Goal: Task Accomplishment & Management: Use online tool/utility

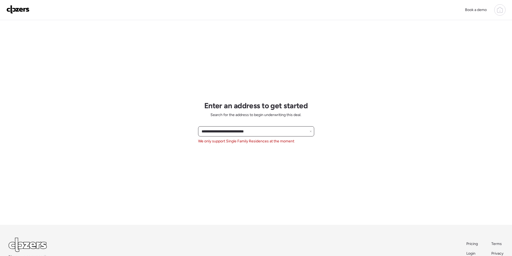
click at [241, 133] on input "**********" at bounding box center [255, 132] width 111 height 8
paste input "**"
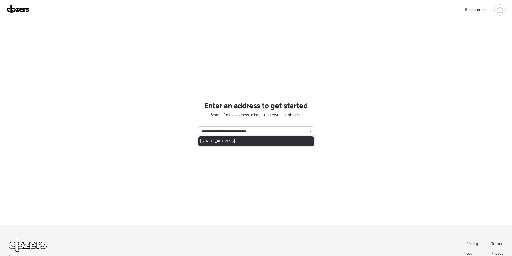
click at [234, 143] on span "[STREET_ADDRESS]" at bounding box center [217, 141] width 35 height 5
type input "**********"
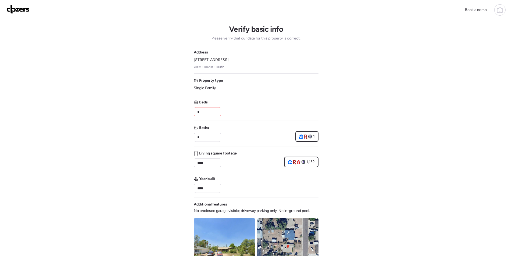
click at [207, 112] on input "*" at bounding box center [207, 112] width 23 height 8
type input "*"
click at [239, 107] on div "Beds *" at bounding box center [256, 108] width 125 height 17
click at [207, 137] on input "*" at bounding box center [207, 138] width 23 height 8
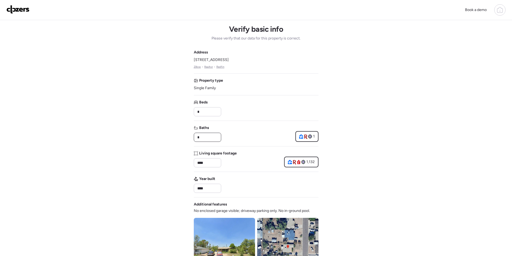
click at [207, 137] on input "*" at bounding box center [207, 138] width 23 height 8
type input "*"
click at [236, 130] on div "Baths * 1" at bounding box center [256, 133] width 125 height 17
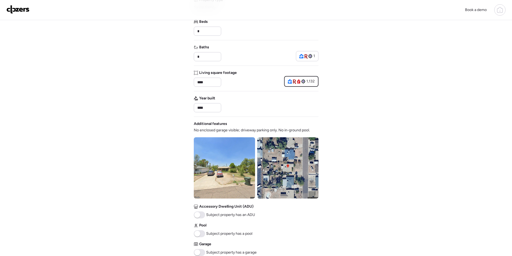
scroll to position [161, 0]
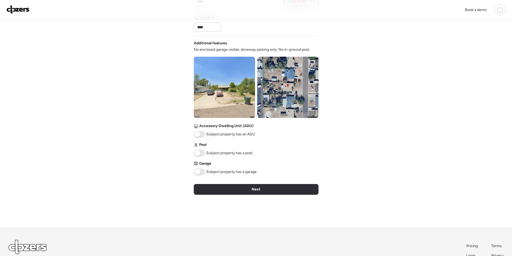
click at [230, 193] on div "Next" at bounding box center [256, 189] width 125 height 11
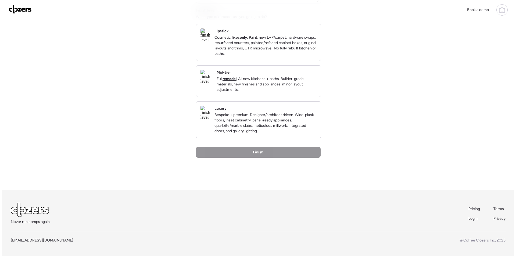
scroll to position [0, 0]
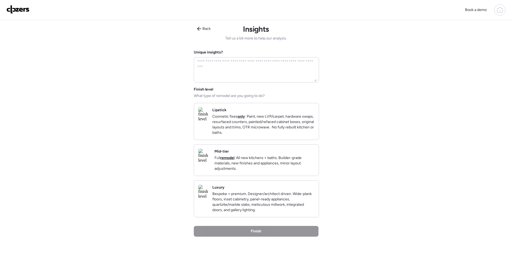
click at [303, 163] on p "Full remodel . All new kitchens + baths. Builder-grade materials, new finishes …" at bounding box center [264, 163] width 100 height 16
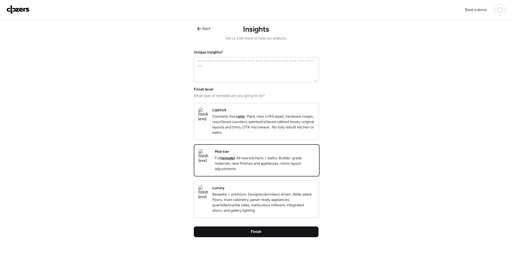
click at [277, 237] on div "Finish" at bounding box center [256, 232] width 125 height 11
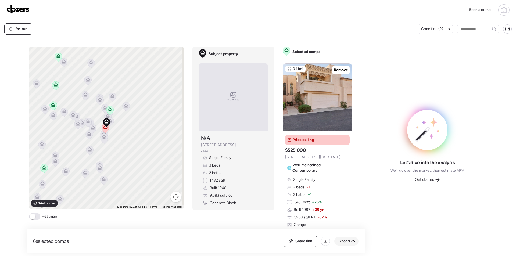
click at [350, 244] on div "Expand" at bounding box center [346, 241] width 24 height 9
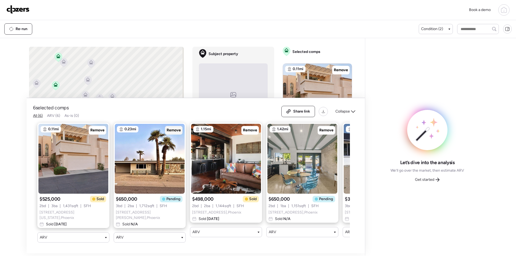
click at [169, 135] on div "Remove" at bounding box center [173, 130] width 17 height 9
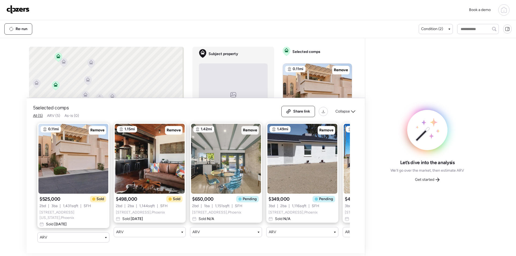
click at [243, 132] on span "Remove" at bounding box center [250, 130] width 14 height 5
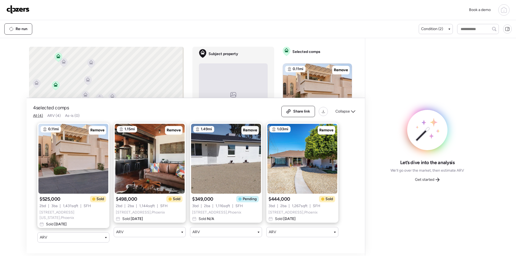
click at [248, 132] on span "Remove" at bounding box center [250, 130] width 14 height 5
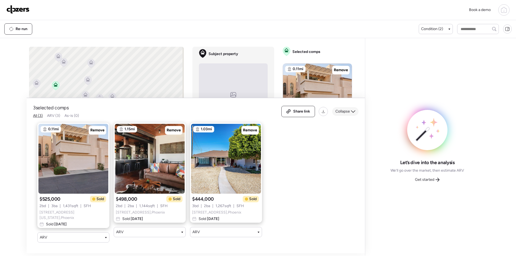
click at [346, 113] on span "Collapse" at bounding box center [342, 111] width 15 height 5
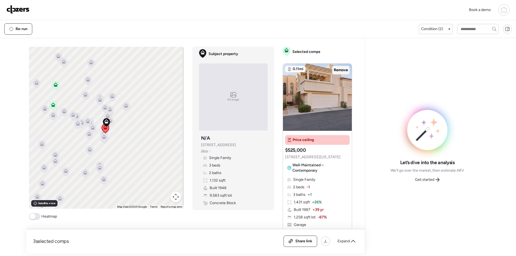
click at [336, 70] on span "Remove" at bounding box center [341, 69] width 14 height 5
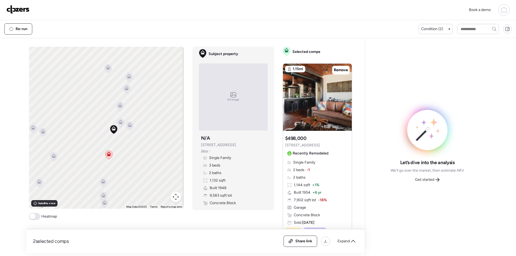
drag, startPoint x: 123, startPoint y: 126, endPoint x: 135, endPoint y: 135, distance: 15.4
click at [113, 148] on div "To activate drag with keyboard, press Alt + Enter. Once in keyboard drag state,…" at bounding box center [106, 128] width 155 height 162
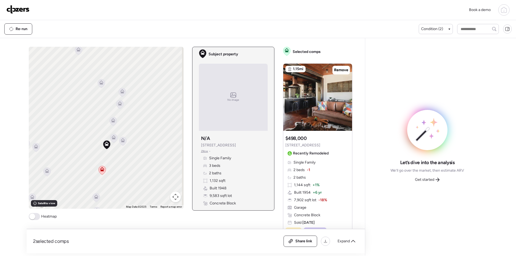
click at [112, 139] on icon at bounding box center [114, 137] width 4 height 4
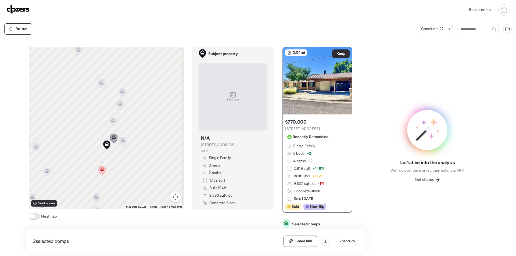
click at [123, 139] on icon at bounding box center [123, 140] width 4 height 4
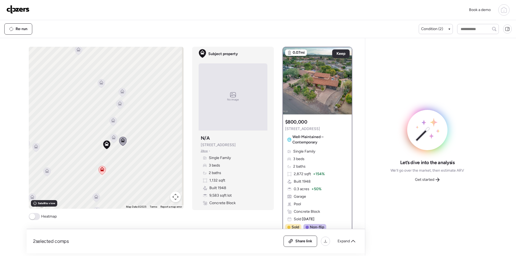
click at [113, 123] on icon at bounding box center [112, 121] width 7 height 9
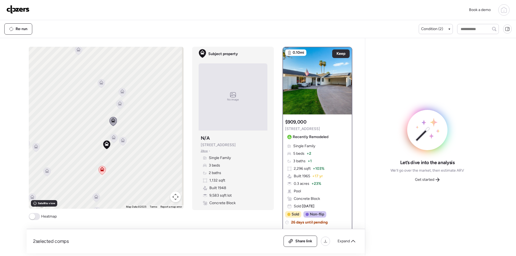
click at [119, 103] on icon at bounding box center [120, 102] width 4 height 2
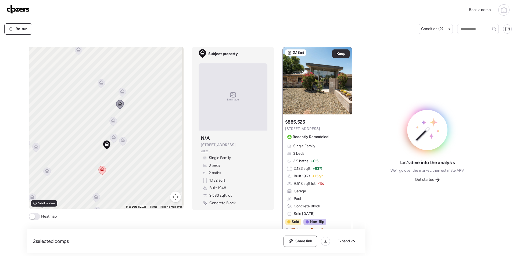
click at [120, 92] on icon at bounding box center [121, 93] width 3 height 2
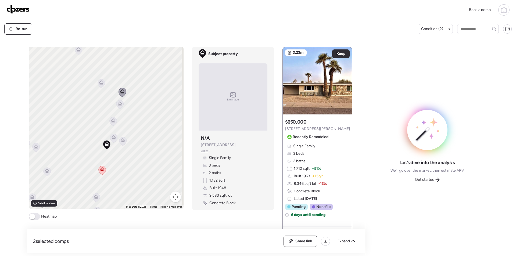
click at [102, 89] on div "To activate drag with keyboard, press Alt + Enter. Once in keyboard drag state,…" at bounding box center [106, 128] width 155 height 162
click at [100, 85] on icon at bounding box center [101, 83] width 7 height 9
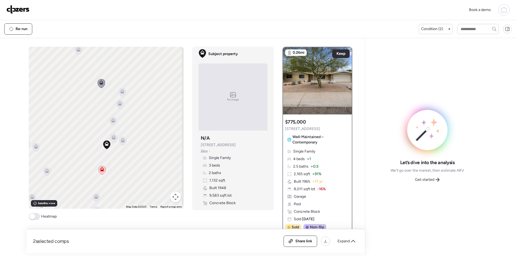
click at [46, 173] on icon at bounding box center [46, 171] width 7 height 9
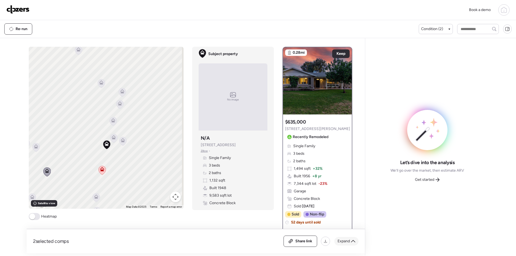
click at [345, 239] on span "Expand" at bounding box center [344, 241] width 12 height 5
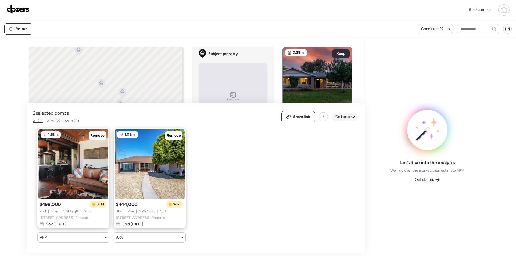
click at [342, 113] on div "Collapse" at bounding box center [345, 117] width 26 height 9
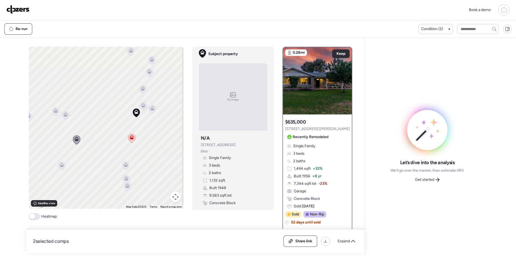
drag, startPoint x: 104, startPoint y: 163, endPoint x: 116, endPoint y: 140, distance: 25.7
click at [134, 130] on div "To activate drag with keyboard, press Alt + Enter. Once in keyboard drag state,…" at bounding box center [106, 128] width 155 height 162
click at [61, 163] on icon at bounding box center [62, 163] width 4 height 4
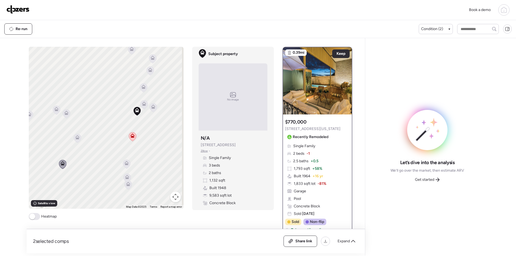
click at [77, 138] on icon at bounding box center [77, 137] width 4 height 4
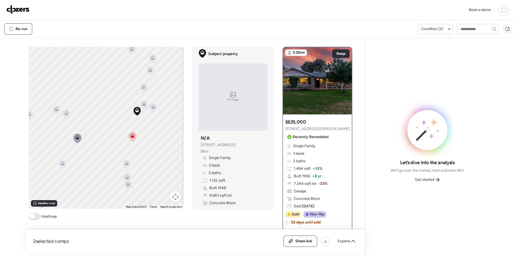
click at [314, 81] on img at bounding box center [317, 80] width 69 height 67
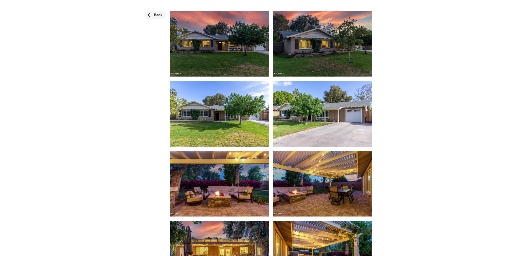
click at [162, 16] on span "Back" at bounding box center [158, 14] width 9 height 5
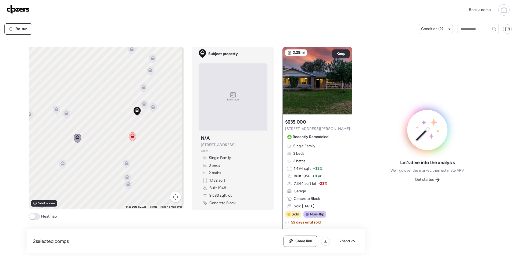
click at [63, 116] on icon at bounding box center [66, 113] width 7 height 9
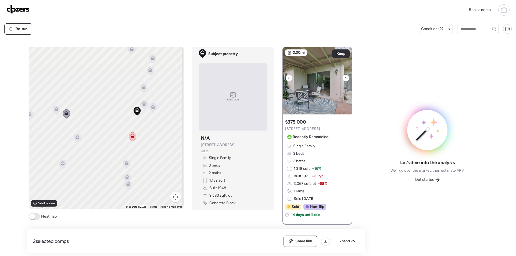
click at [315, 103] on img at bounding box center [317, 80] width 69 height 67
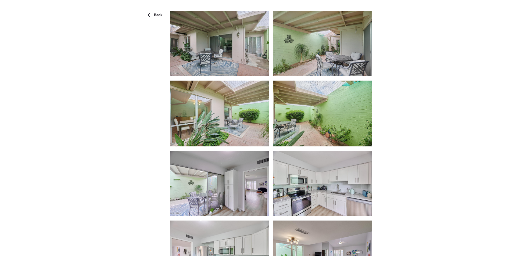
scroll to position [27, 0]
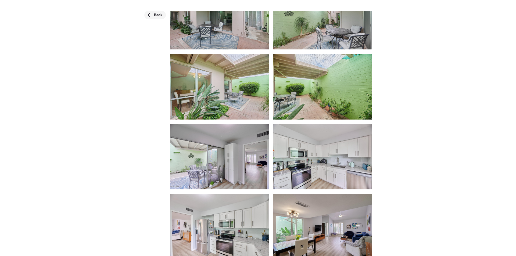
click at [157, 13] on span "Back" at bounding box center [158, 14] width 9 height 5
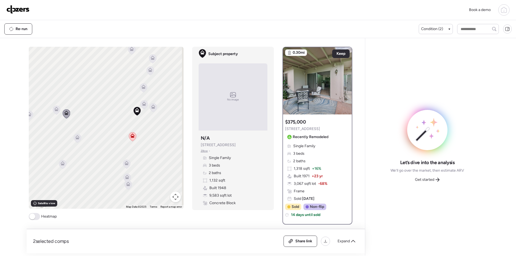
click at [53, 113] on icon at bounding box center [56, 110] width 7 height 9
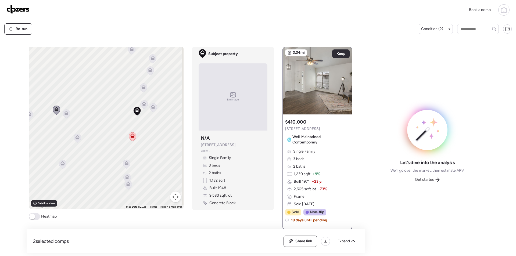
click at [126, 165] on icon at bounding box center [126, 163] width 4 height 4
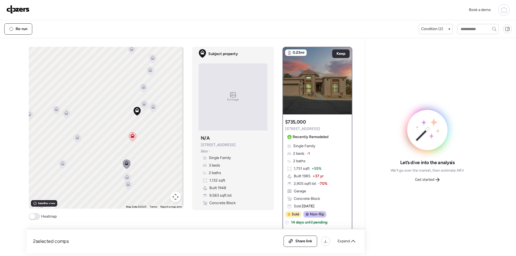
click at [125, 175] on icon at bounding box center [127, 177] width 4 height 4
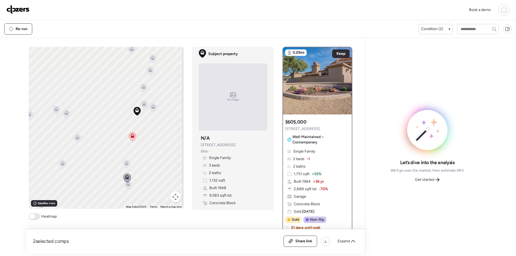
click at [126, 187] on icon at bounding box center [127, 185] width 7 height 9
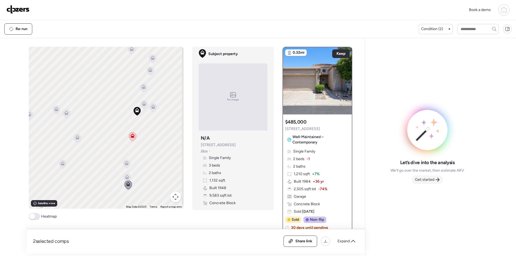
click at [436, 178] on icon at bounding box center [437, 180] width 4 height 4
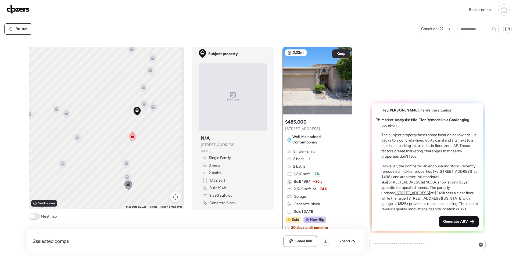
click at [459, 221] on span "Generate ARV" at bounding box center [455, 221] width 25 height 5
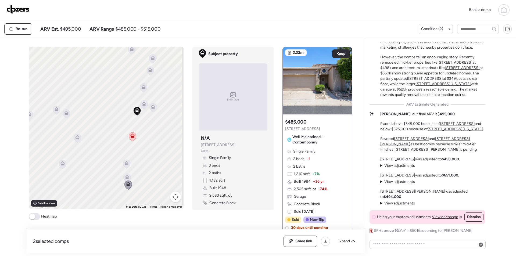
click at [71, 28] on span "$495,000" at bounding box center [70, 29] width 21 height 6
click at [72, 28] on span "$495,000" at bounding box center [70, 29] width 21 height 6
copy span "495,000"
click at [298, 237] on div "Share link" at bounding box center [300, 241] width 33 height 11
click at [24, 5] on div "Book a demo" at bounding box center [257, 9] width 503 height 11
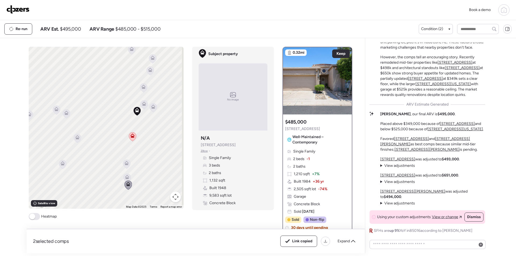
drag, startPoint x: 24, startPoint y: 6, endPoint x: 27, endPoint y: 6, distance: 3.5
click at [24, 6] on img at bounding box center [17, 9] width 23 height 9
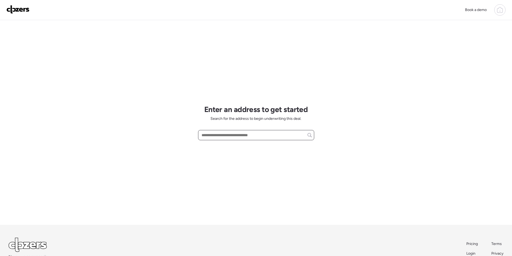
click at [232, 138] on input "text" at bounding box center [255, 135] width 111 height 8
paste input "**********"
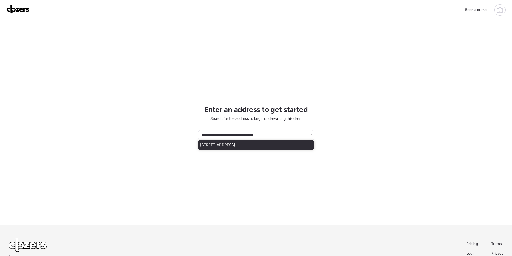
click at [235, 142] on span "7641 E Avalon Dr, Scottsdale, AZ, 85251" at bounding box center [217, 144] width 35 height 5
type input "**********"
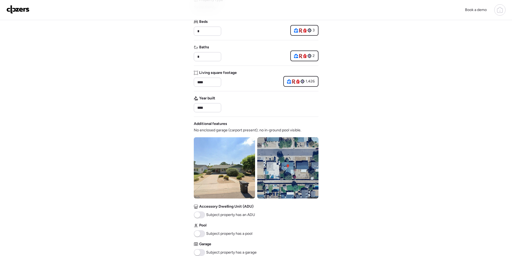
scroll to position [107, 0]
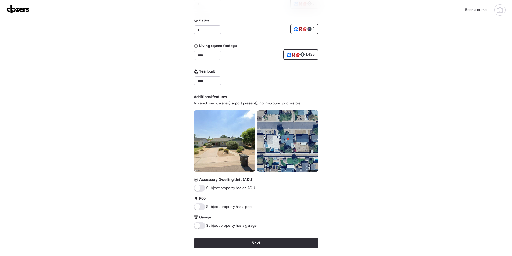
click at [281, 145] on img at bounding box center [287, 140] width 61 height 61
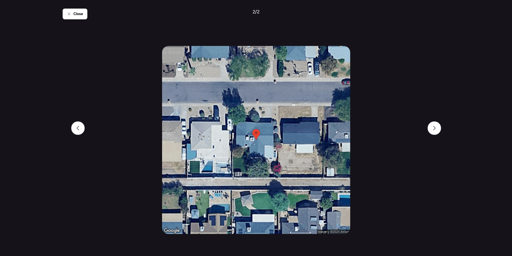
click at [82, 19] on div "Close 2 / 2" at bounding box center [256, 128] width 387 height 256
click at [82, 17] on div "Close" at bounding box center [75, 14] width 25 height 11
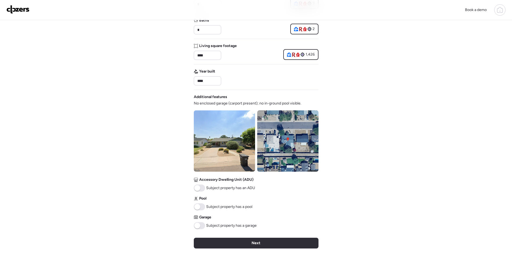
click at [259, 242] on span "Next" at bounding box center [256, 243] width 9 height 5
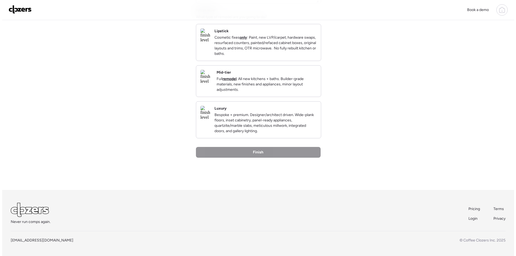
scroll to position [0, 0]
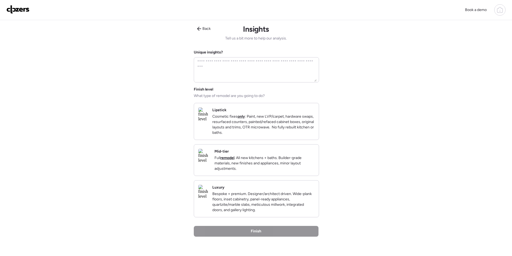
drag, startPoint x: 290, startPoint y: 172, endPoint x: 283, endPoint y: 176, distance: 8.9
click at [290, 171] on p "Full remodel . All new kitchens + baths. Builder-grade materials, new finishes …" at bounding box center [264, 163] width 100 height 16
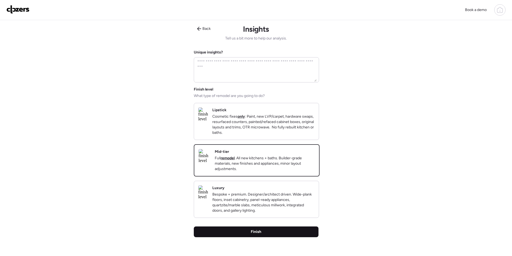
click at [259, 235] on span "Finish" at bounding box center [256, 231] width 10 height 5
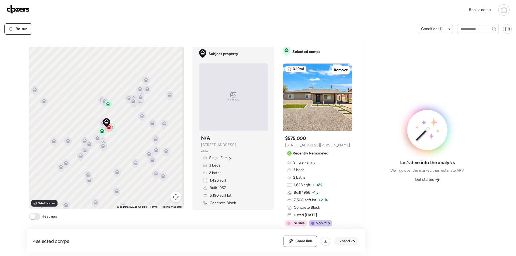
click at [349, 243] on span "Expand" at bounding box center [344, 241] width 12 height 5
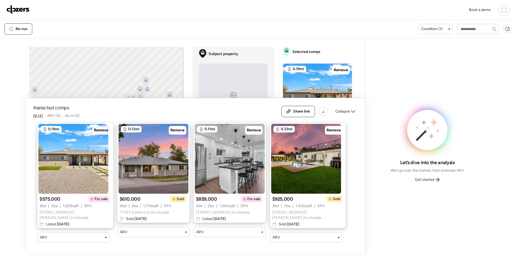
click at [94, 129] on span "Remove" at bounding box center [101, 130] width 14 height 5
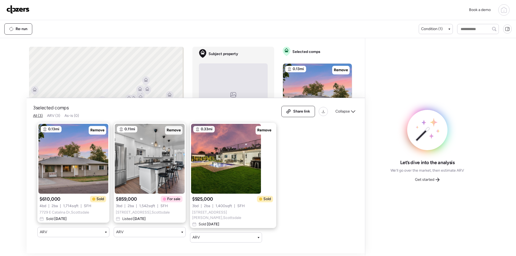
click at [176, 132] on span "Remove" at bounding box center [174, 130] width 14 height 5
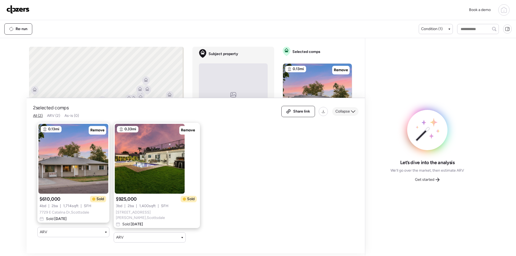
click at [343, 112] on span "Collapse" at bounding box center [342, 111] width 15 height 5
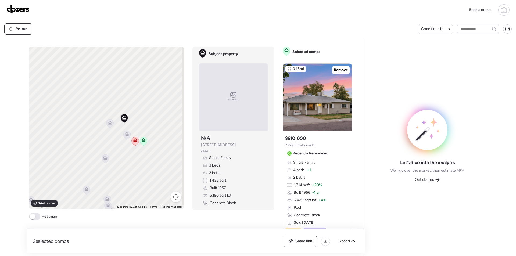
click at [109, 127] on icon at bounding box center [109, 123] width 7 height 9
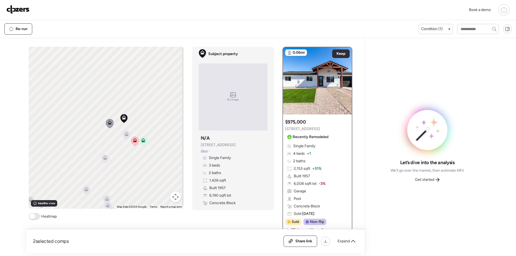
click at [124, 137] on icon at bounding box center [126, 135] width 7 height 9
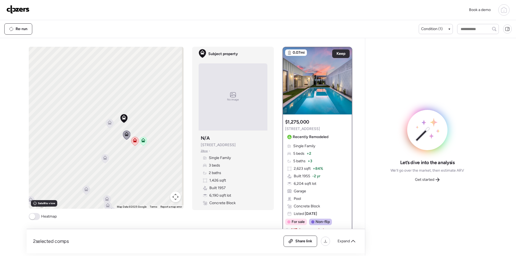
click at [103, 162] on icon at bounding box center [104, 158] width 7 height 9
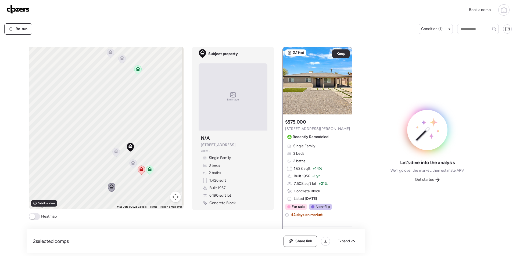
drag, startPoint x: 92, startPoint y: 164, endPoint x: 98, endPoint y: 191, distance: 27.6
click at [98, 191] on div "To activate drag with keyboard, press Alt + Enter. Once in keyboard drag state,…" at bounding box center [106, 128] width 155 height 162
drag, startPoint x: 88, startPoint y: 127, endPoint x: 85, endPoint y: 171, distance: 44.2
click at [85, 171] on div "To activate drag with keyboard, press Alt + Enter. Once in keyboard drag state,…" at bounding box center [106, 128] width 155 height 162
click at [105, 100] on icon at bounding box center [106, 96] width 7 height 9
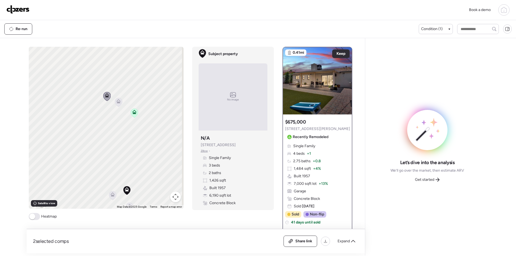
click at [116, 102] on icon at bounding box center [118, 101] width 4 height 4
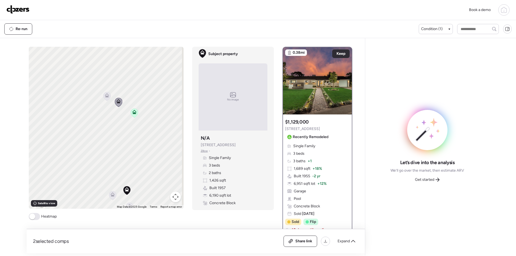
click at [106, 98] on icon at bounding box center [106, 96] width 7 height 9
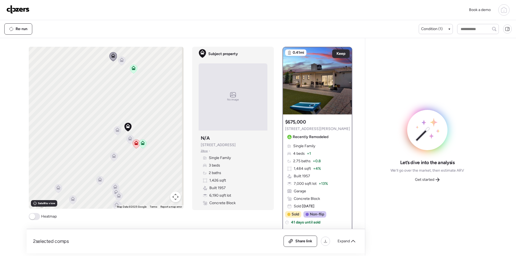
drag, startPoint x: 117, startPoint y: 157, endPoint x: 121, endPoint y: 103, distance: 54.7
click at [121, 103] on div "To activate drag with keyboard, press Alt + Enter. Once in keyboard drag state,…" at bounding box center [106, 128] width 155 height 162
click at [96, 182] on icon at bounding box center [99, 180] width 7 height 9
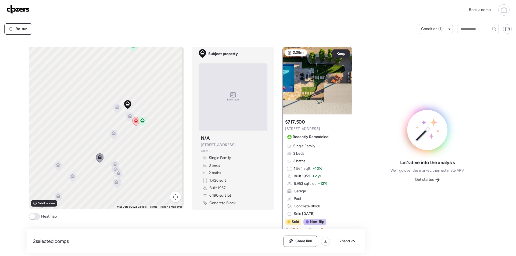
drag, startPoint x: 107, startPoint y: 193, endPoint x: 107, endPoint y: 170, distance: 22.8
click at [107, 170] on div "To activate drag with keyboard, press Alt + Enter. Once in keyboard drag state,…" at bounding box center [106, 128] width 155 height 162
drag, startPoint x: 86, startPoint y: 173, endPoint x: 98, endPoint y: 165, distance: 15.0
click at [98, 165] on div "To activate drag with keyboard, press Alt + Enter. Once in keyboard drag state,…" at bounding box center [106, 128] width 155 height 162
click at [71, 174] on icon at bounding box center [71, 173] width 4 height 4
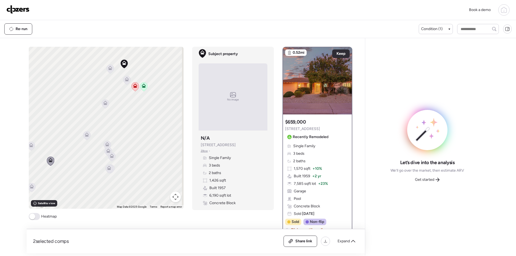
drag, startPoint x: 105, startPoint y: 167, endPoint x: 83, endPoint y: 155, distance: 24.8
click at [83, 155] on div "To activate drag with keyboard, press Alt + Enter. Once in keyboard drag state,…" at bounding box center [106, 128] width 155 height 162
click at [109, 171] on icon at bounding box center [108, 168] width 8 height 9
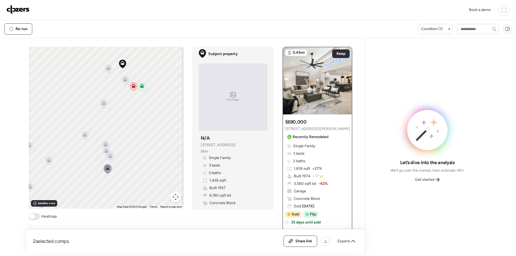
click at [110, 159] on icon at bounding box center [109, 156] width 7 height 9
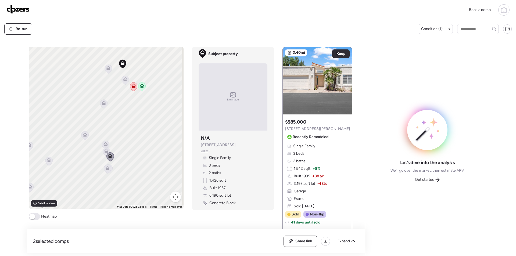
click at [105, 169] on icon at bounding box center [107, 168] width 4 height 4
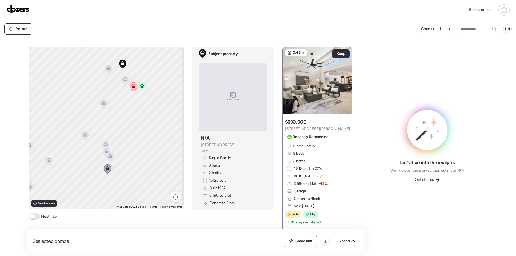
click at [111, 170] on div "To activate drag with keyboard, press Alt + Enter. Once in keyboard drag state,…" at bounding box center [106, 128] width 155 height 162
click at [110, 169] on icon at bounding box center [108, 168] width 7 height 9
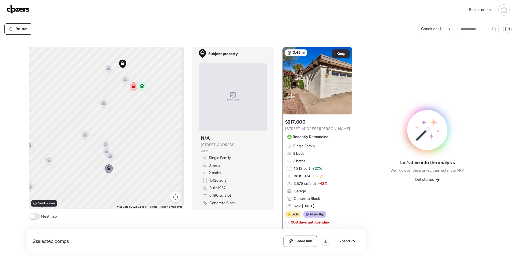
click at [105, 150] on icon at bounding box center [106, 151] width 4 height 4
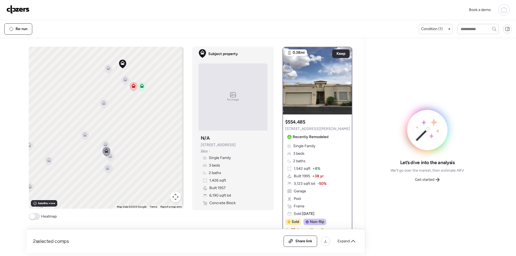
click at [104, 145] on icon at bounding box center [105, 146] width 3 height 2
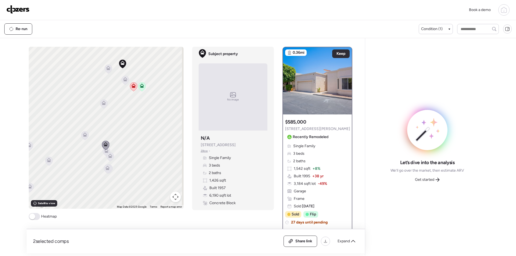
click at [84, 137] on icon at bounding box center [84, 135] width 7 height 9
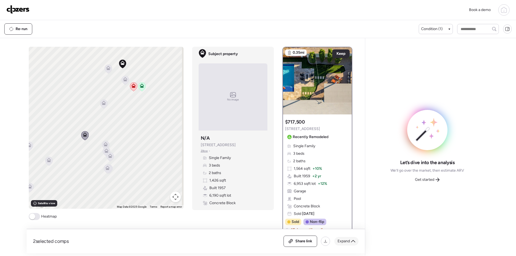
click at [344, 242] on span "Expand" at bounding box center [344, 241] width 12 height 5
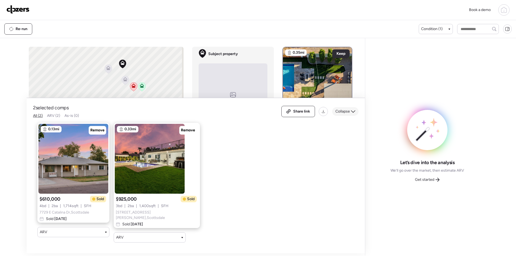
click at [350, 114] on span "Collapse" at bounding box center [342, 111] width 15 height 5
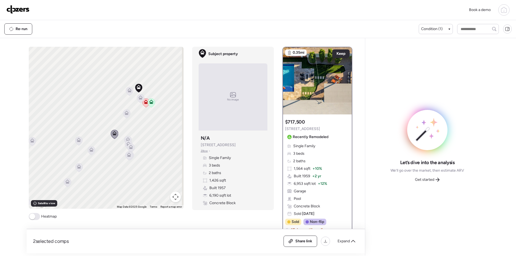
drag, startPoint x: 95, startPoint y: 170, endPoint x: 113, endPoint y: 161, distance: 20.0
click at [113, 161] on div "To activate drag with keyboard, press Alt + Enter. Once in keyboard drag state,…" at bounding box center [106, 128] width 155 height 162
click at [78, 167] on icon at bounding box center [78, 168] width 3 height 2
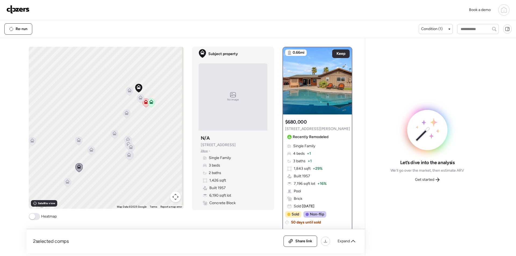
click at [65, 180] on icon at bounding box center [67, 181] width 4 height 2
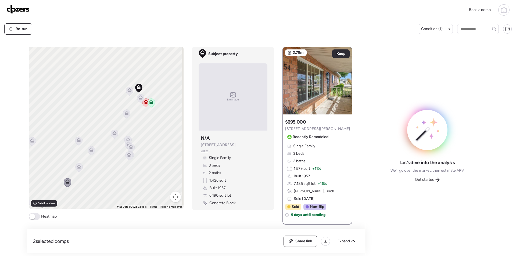
click at [76, 142] on icon at bounding box center [78, 141] width 7 height 9
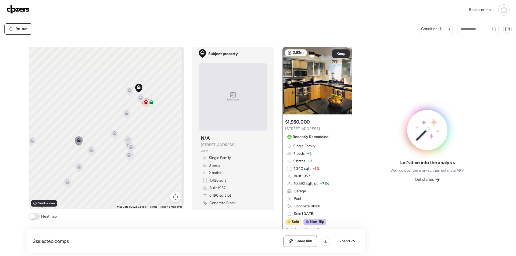
click at [88, 152] on icon at bounding box center [91, 150] width 7 height 9
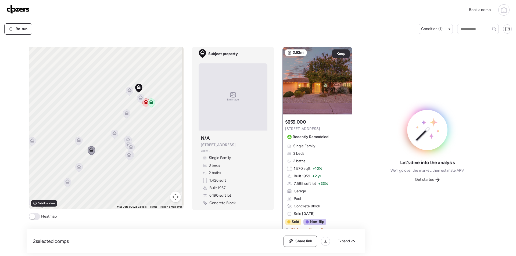
click at [72, 169] on div "To activate drag with keyboard, press Alt + Enter. Once in keyboard drag state,…" at bounding box center [106, 128] width 155 height 162
click at [79, 169] on icon at bounding box center [78, 167] width 7 height 9
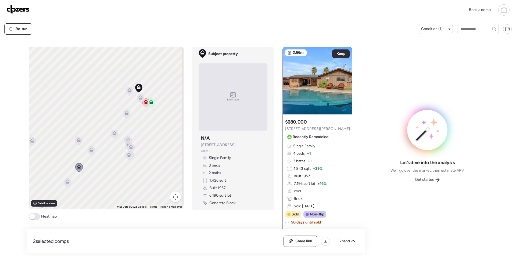
click at [64, 182] on icon at bounding box center [67, 182] width 7 height 9
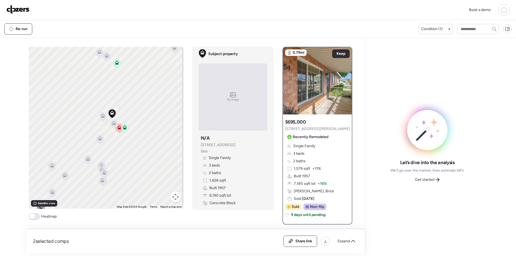
drag, startPoint x: 108, startPoint y: 156, endPoint x: 81, endPoint y: 183, distance: 38.4
click at [81, 183] on div "To activate drag with keyboard, press Alt + Enter. Once in keyboard drag state,…" at bounding box center [106, 128] width 155 height 162
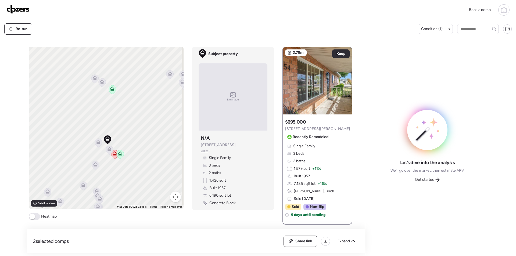
drag, startPoint x: 127, startPoint y: 100, endPoint x: 123, endPoint y: 126, distance: 26.5
click at [123, 126] on div "To activate drag with keyboard, press Alt + Enter. Once in keyboard drag state,…" at bounding box center [106, 128] width 155 height 162
click at [101, 82] on icon at bounding box center [101, 83] width 3 height 2
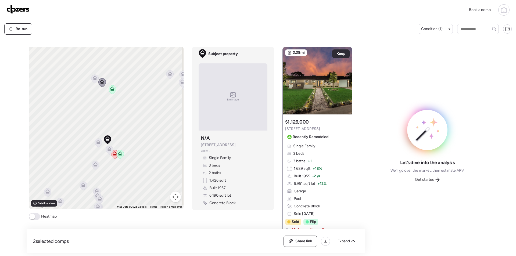
click at [91, 80] on icon at bounding box center [94, 78] width 7 height 9
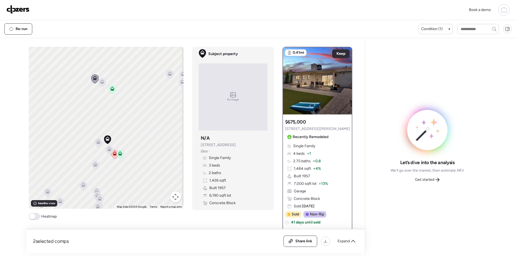
click at [102, 82] on icon at bounding box center [102, 81] width 4 height 2
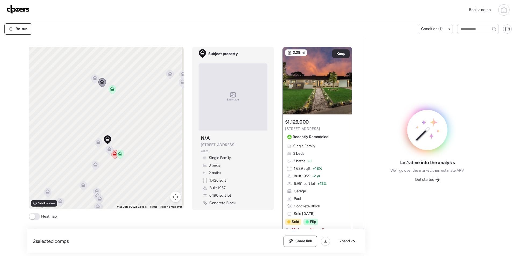
click at [95, 78] on icon at bounding box center [95, 77] width 4 height 2
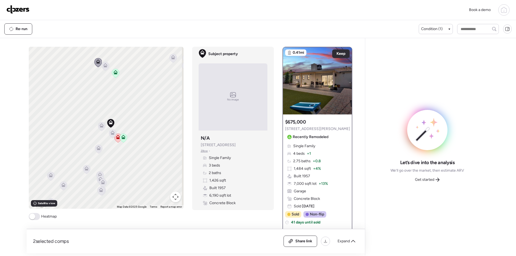
drag, startPoint x: 119, startPoint y: 148, endPoint x: 122, endPoint y: 131, distance: 17.5
click at [122, 131] on div "To activate drag with keyboard, press Alt + Enter. Once in keyboard drag state,…" at bounding box center [106, 128] width 155 height 162
click at [123, 126] on div "To activate drag with keyboard, press Alt + Enter. Once in keyboard drag state,…" at bounding box center [106, 128] width 155 height 162
click at [100, 128] on icon at bounding box center [101, 126] width 7 height 9
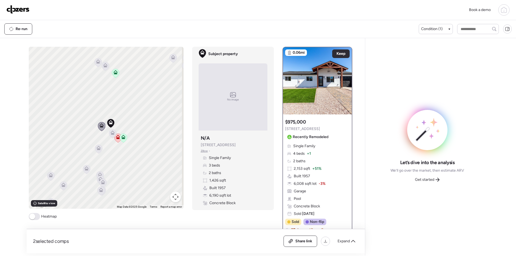
click at [111, 135] on icon at bounding box center [112, 133] width 7 height 9
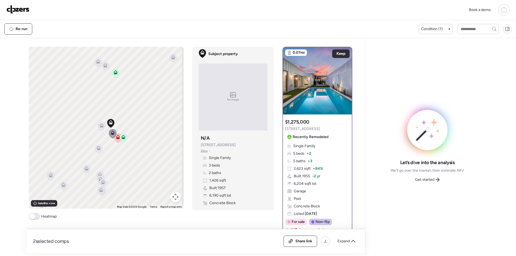
click at [98, 152] on icon at bounding box center [98, 149] width 7 height 9
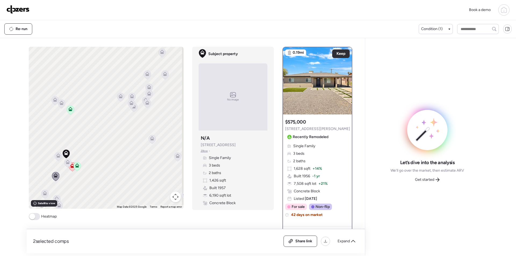
drag, startPoint x: 131, startPoint y: 139, endPoint x: 84, endPoint y: 164, distance: 52.8
click at [84, 164] on div "To activate drag with keyboard, press Alt + Enter. Once in keyboard drag state,…" at bounding box center [106, 128] width 155 height 162
click at [120, 98] on icon at bounding box center [120, 97] width 3 height 2
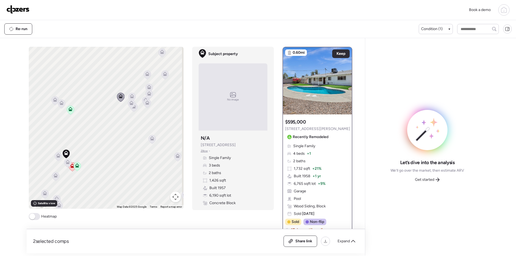
click at [130, 95] on icon at bounding box center [132, 95] width 4 height 2
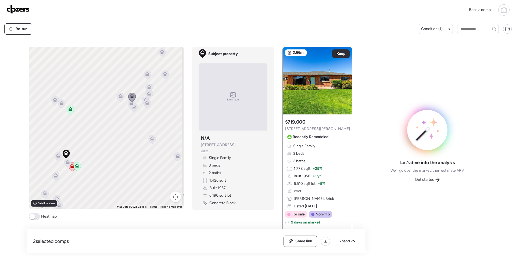
click at [128, 102] on div at bounding box center [132, 98] width 8 height 10
click at [128, 106] on icon at bounding box center [131, 103] width 7 height 9
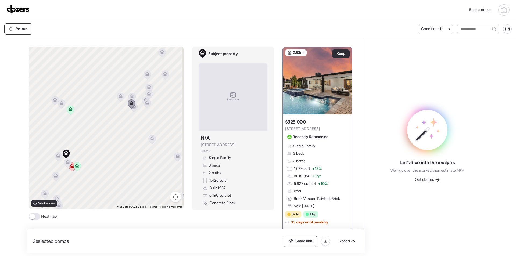
click at [133, 110] on icon at bounding box center [133, 107] width 7 height 9
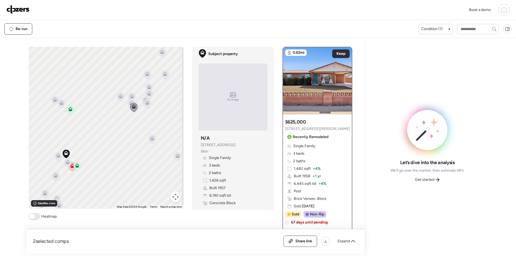
click at [150, 140] on icon at bounding box center [151, 140] width 3 height 2
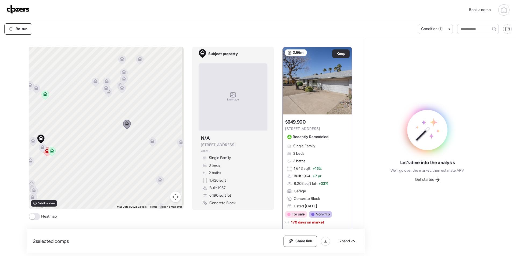
drag, startPoint x: 140, startPoint y: 158, endPoint x: 115, endPoint y: 142, distance: 29.7
click at [114, 143] on div "To activate drag with keyboard, press Alt + Enter. Once in keyboard drag state,…" at bounding box center [106, 128] width 155 height 162
click at [154, 142] on icon at bounding box center [152, 141] width 7 height 9
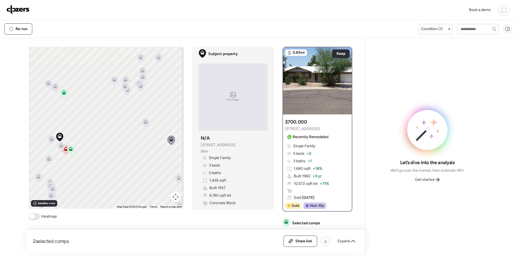
drag, startPoint x: 110, startPoint y: 152, endPoint x: 134, endPoint y: 102, distance: 55.8
click at [130, 151] on div "To activate drag with keyboard, press Alt + Enter. Once in keyboard drag state,…" at bounding box center [106, 128] width 155 height 162
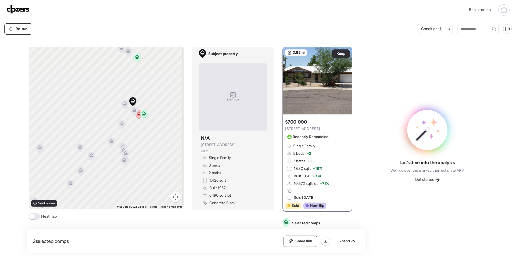
drag, startPoint x: 126, startPoint y: 137, endPoint x: 161, endPoint y: 110, distance: 43.5
click at [161, 110] on div "To activate drag with keyboard, press Alt + Enter. Once in keyboard drag state,…" at bounding box center [106, 128] width 155 height 162
drag, startPoint x: 101, startPoint y: 155, endPoint x: 110, endPoint y: 149, distance: 11.5
click at [110, 149] on div "To activate drag with keyboard, press Alt + Enter. Once in keyboard drag state,…" at bounding box center [106, 128] width 155 height 162
click at [48, 142] on icon at bounding box center [48, 141] width 4 height 4
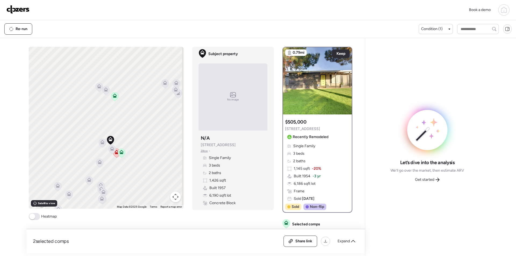
drag, startPoint x: 99, startPoint y: 107, endPoint x: 62, endPoint y: 157, distance: 62.0
click at [62, 157] on div "To activate drag with keyboard, press Alt + Enter. Once in keyboard drag state,…" at bounding box center [106, 128] width 155 height 162
click at [94, 89] on div at bounding box center [94, 92] width 8 height 10
click at [93, 91] on icon at bounding box center [94, 91] width 4 height 4
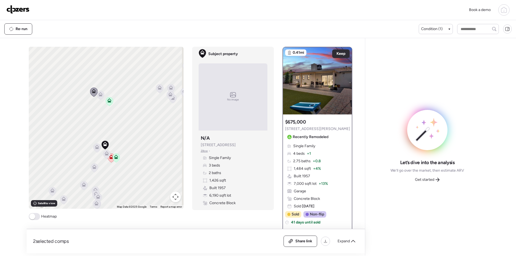
click at [99, 95] on icon at bounding box center [100, 96] width 3 height 2
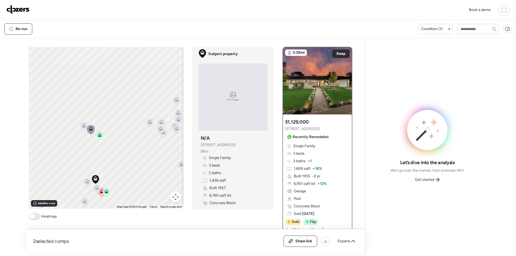
drag, startPoint x: 102, startPoint y: 106, endPoint x: 92, endPoint y: 141, distance: 36.2
click at [92, 141] on div "To activate drag with keyboard, press Alt + Enter. Once in keyboard drag state,…" at bounding box center [106, 128] width 155 height 162
click at [84, 127] on icon at bounding box center [84, 125] width 4 height 4
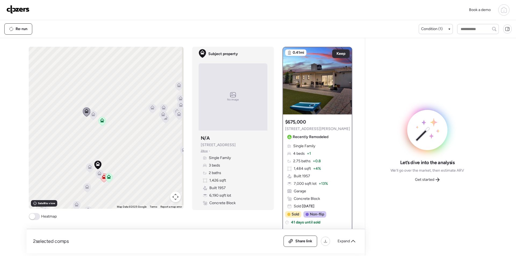
drag, startPoint x: 109, startPoint y: 175, endPoint x: 111, endPoint y: 159, distance: 16.3
click at [111, 159] on div "To activate drag with keyboard, press Alt + Enter. Once in keyboard drag state,…" at bounding box center [106, 128] width 155 height 162
click at [89, 167] on icon at bounding box center [89, 168] width 3 height 2
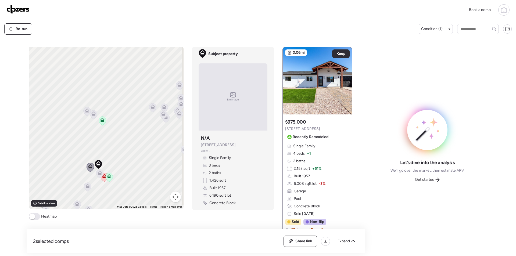
click at [98, 174] on icon at bounding box center [99, 174] width 3 height 2
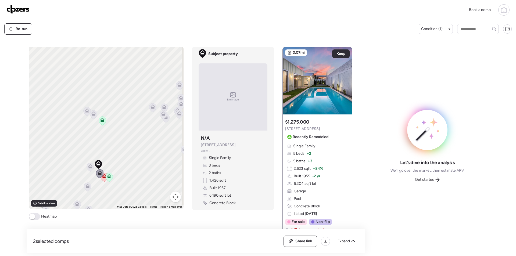
click at [89, 188] on icon at bounding box center [87, 186] width 7 height 9
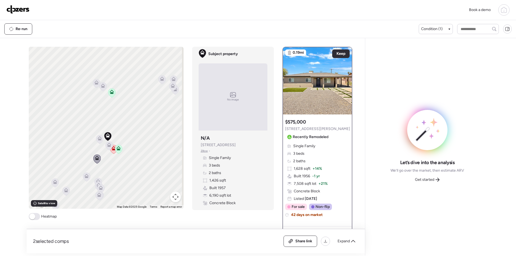
drag, startPoint x: 112, startPoint y: 178, endPoint x: 123, endPoint y: 148, distance: 32.2
click at [123, 148] on div "To activate drag with keyboard, press Alt + Enter. Once in keyboard drag state,…" at bounding box center [106, 128] width 155 height 162
click at [108, 146] on icon at bounding box center [108, 145] width 3 height 2
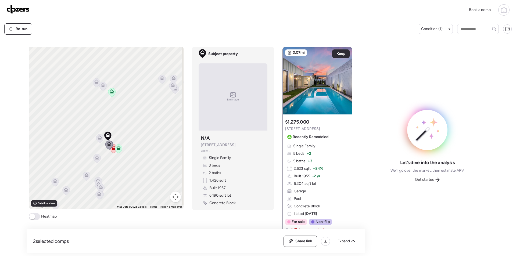
click at [83, 178] on icon at bounding box center [86, 176] width 7 height 9
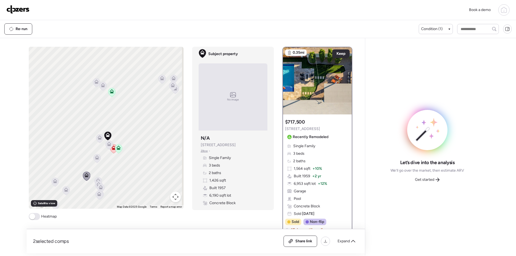
click at [96, 180] on icon at bounding box center [98, 180] width 4 height 4
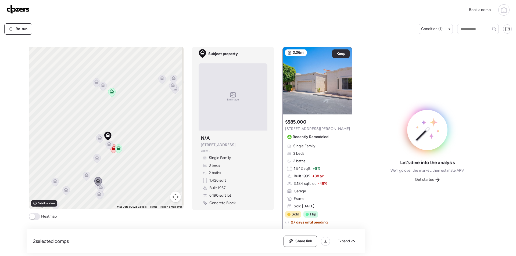
click at [97, 187] on icon at bounding box center [100, 188] width 7 height 9
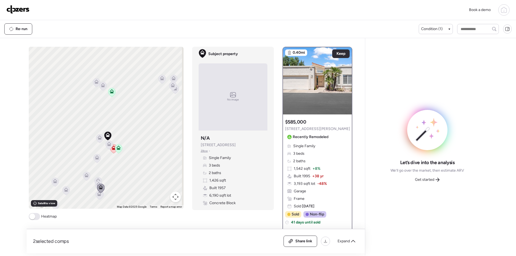
click at [95, 185] on icon at bounding box center [98, 185] width 7 height 9
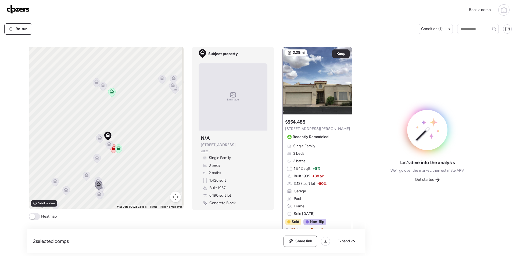
click at [98, 195] on icon at bounding box center [98, 195] width 3 height 2
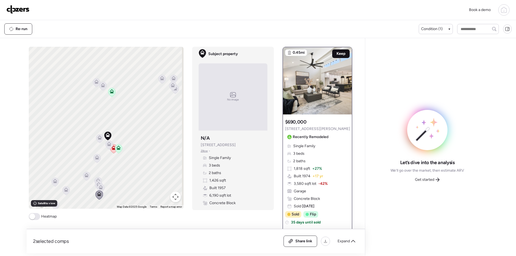
click at [336, 56] on span "Keep" at bounding box center [340, 53] width 9 height 5
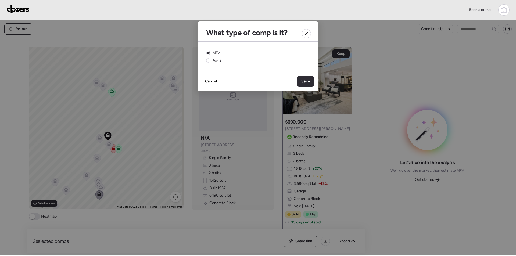
click at [301, 82] on div "Save" at bounding box center [305, 81] width 17 height 11
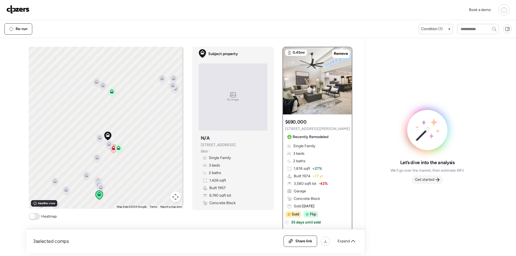
click at [435, 180] on icon at bounding box center [437, 180] width 4 height 4
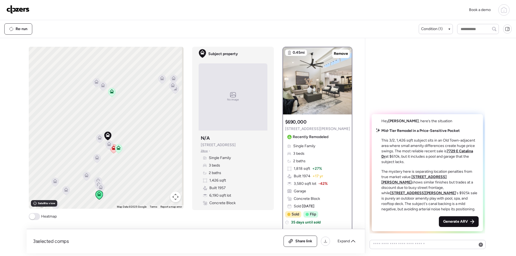
click at [460, 221] on span "Generate ARV" at bounding box center [455, 221] width 25 height 5
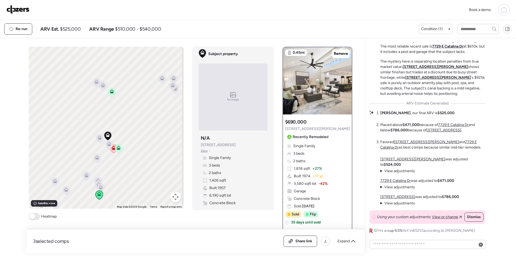
click at [72, 28] on span "$525,000" at bounding box center [70, 29] width 21 height 6
copy span "525,000"
click at [291, 236] on div "Share link" at bounding box center [300, 241] width 33 height 11
click at [26, 10] on img at bounding box center [17, 9] width 23 height 9
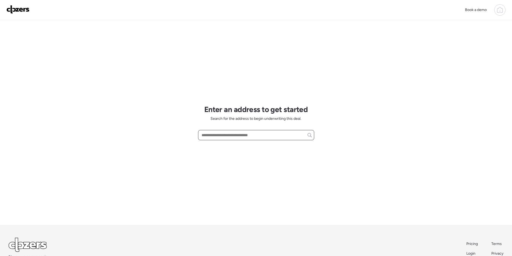
click at [224, 135] on input "text" at bounding box center [255, 135] width 111 height 8
paste input "**********"
drag, startPoint x: 268, startPoint y: 136, endPoint x: 284, endPoint y: 137, distance: 16.4
click at [284, 137] on input "**********" at bounding box center [255, 135] width 111 height 8
click at [218, 134] on input "**********" at bounding box center [255, 135] width 111 height 8
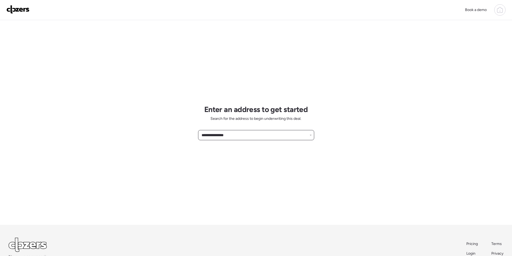
click at [218, 134] on input "**********" at bounding box center [255, 135] width 111 height 8
paste input "**********"
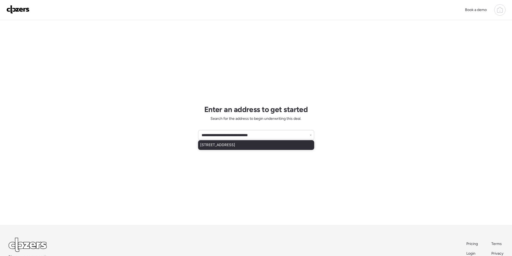
click at [208, 143] on span "1940 N 77th Gln, Phoenix, AZ, 85035" at bounding box center [217, 144] width 35 height 5
type input "**********"
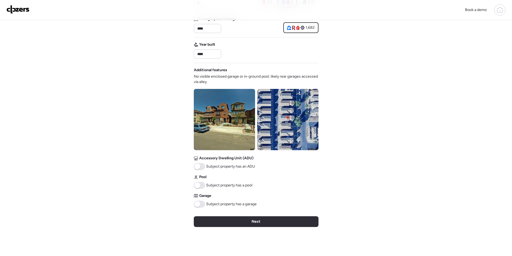
scroll to position [161, 0]
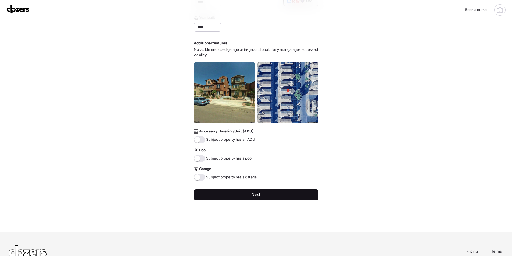
click at [243, 192] on div "Next" at bounding box center [256, 194] width 125 height 11
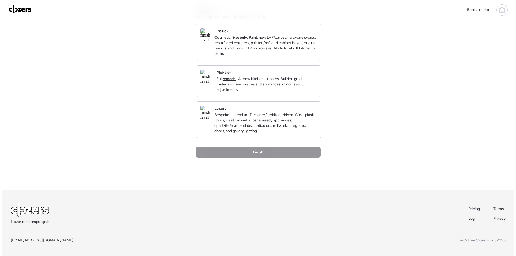
scroll to position [0, 0]
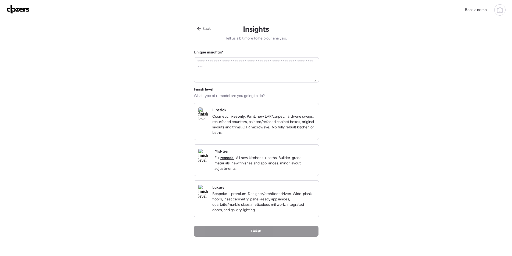
click at [300, 150] on div "Finish level What type of remodel are you going to do? Lipstick Cosmetic fixes …" at bounding box center [256, 152] width 125 height 131
click at [295, 171] on p "Full remodel . All new kitchens + baths. Builder-grade materials, new finishes …" at bounding box center [264, 163] width 100 height 16
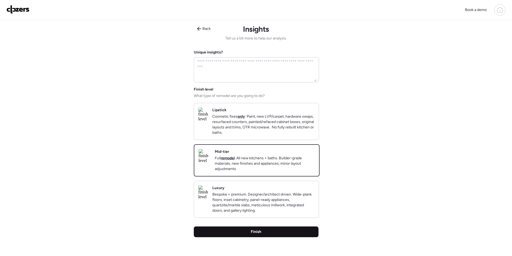
click at [285, 237] on div "Finish" at bounding box center [256, 232] width 125 height 11
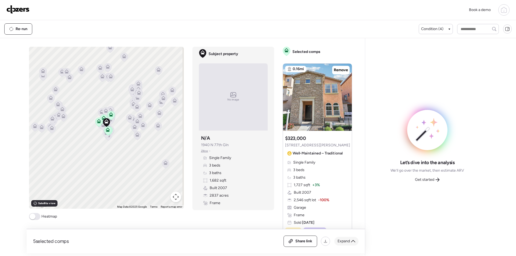
click at [343, 241] on span "Expand" at bounding box center [344, 241] width 12 height 5
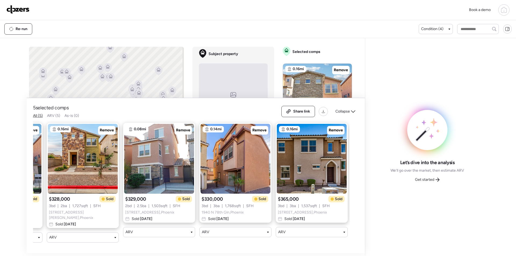
scroll to position [0, 69]
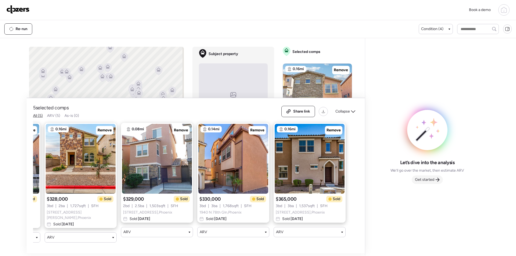
click at [432, 177] on span "Get started" at bounding box center [424, 179] width 19 height 5
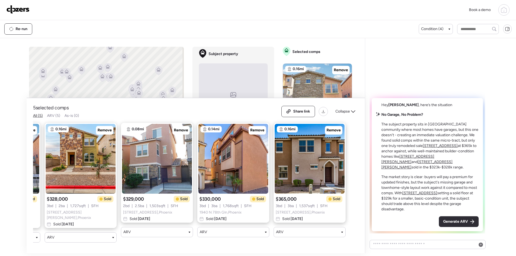
scroll to position [0, 0]
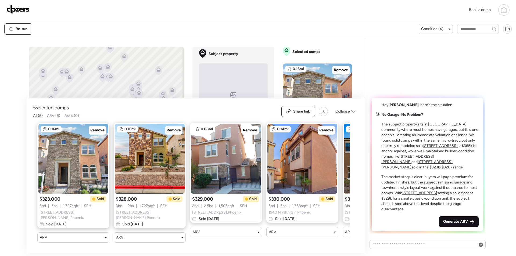
click at [456, 221] on span "Generate ARV" at bounding box center [455, 221] width 25 height 5
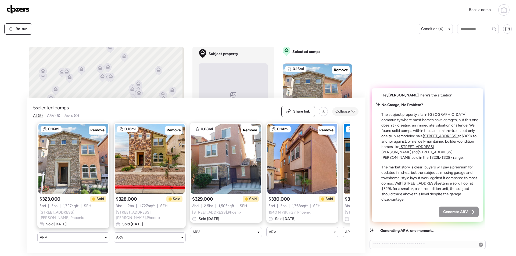
click at [342, 112] on span "Collapse" at bounding box center [342, 111] width 15 height 5
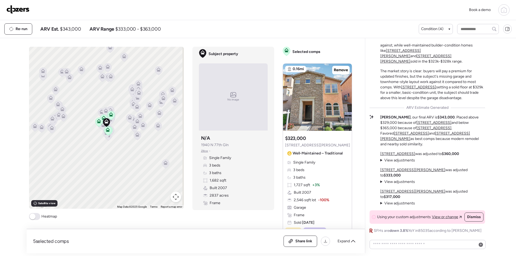
click at [77, 27] on span "$343,000" at bounding box center [70, 29] width 21 height 6
copy span "343,000"
click at [302, 238] on div "Share link" at bounding box center [300, 241] width 33 height 11
click at [18, 12] on img at bounding box center [17, 9] width 23 height 9
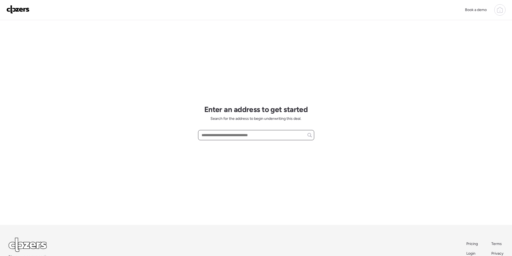
click at [246, 134] on input "text" at bounding box center [255, 135] width 111 height 8
paste input "**********"
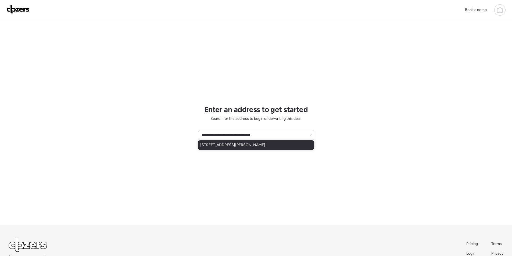
click at [243, 143] on span "10521 W Snead Dr, Sun City, AZ, 85351" at bounding box center [232, 144] width 65 height 5
type input "**********"
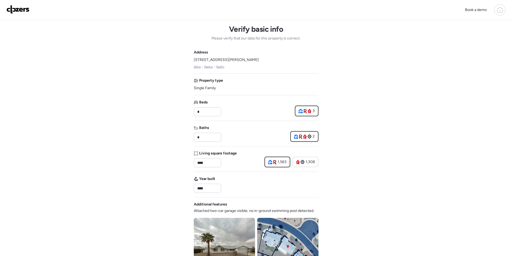
scroll to position [27, 0]
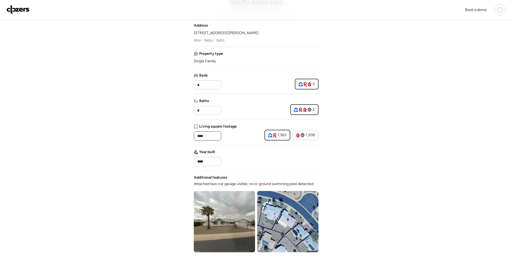
click at [210, 137] on input "****" at bounding box center [207, 136] width 23 height 8
paste input "*"
click at [213, 137] on input "*****" at bounding box center [207, 136] width 23 height 8
click at [237, 141] on div "Address 10521 W Snead Dr, Sun City, AZ 85351 Zillow • Realtor • Redfin Property…" at bounding box center [256, 166] width 125 height 287
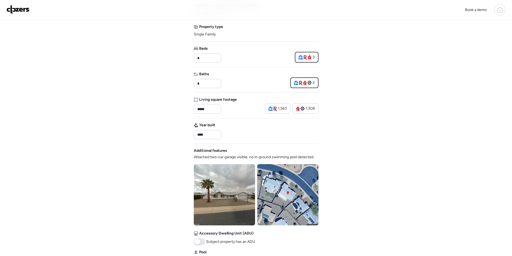
scroll to position [161, 0]
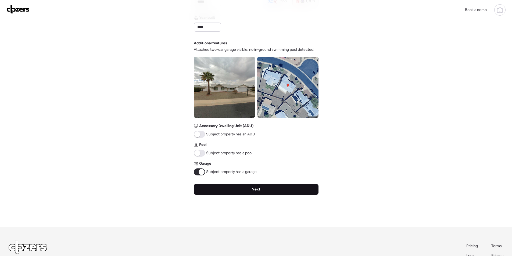
click at [214, 188] on div "Next" at bounding box center [256, 189] width 125 height 11
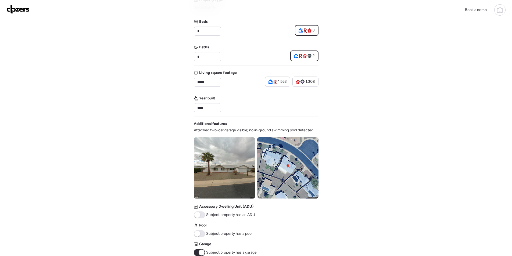
scroll to position [54, 0]
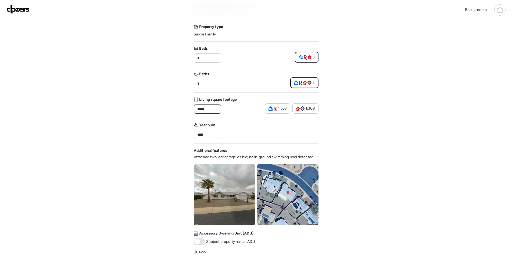
click at [200, 110] on input "*****" at bounding box center [207, 109] width 23 height 8
type input "****"
click at [252, 130] on div "Year built ****" at bounding box center [256, 131] width 125 height 17
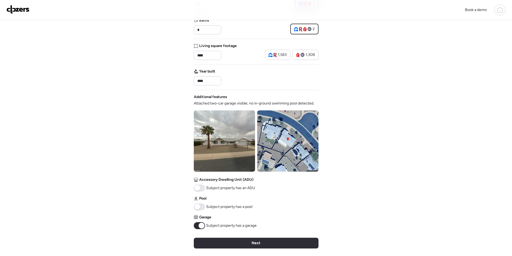
scroll to position [134, 0]
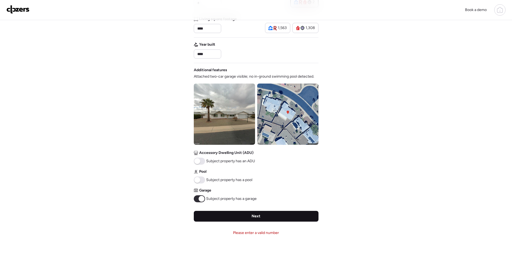
click at [250, 218] on div "Next" at bounding box center [256, 216] width 125 height 11
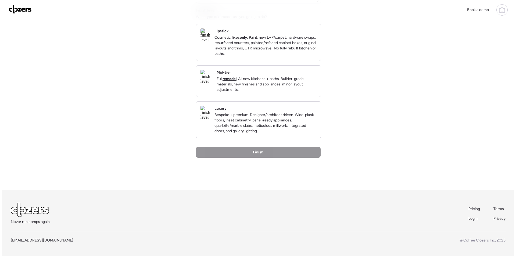
scroll to position [0, 0]
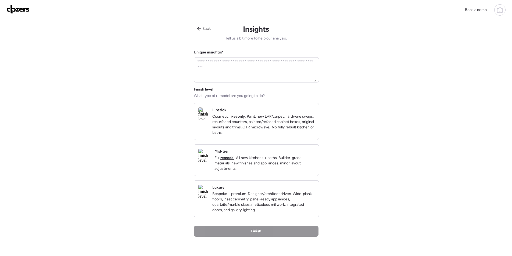
click at [292, 151] on div "Mid-tier Full remodel . All new kitchens + baths. Builder-grade materials, new …" at bounding box center [256, 160] width 125 height 31
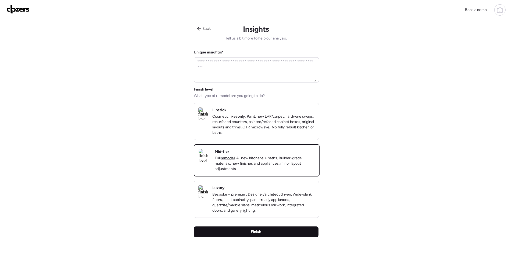
click at [274, 237] on div "Finish" at bounding box center [256, 232] width 125 height 11
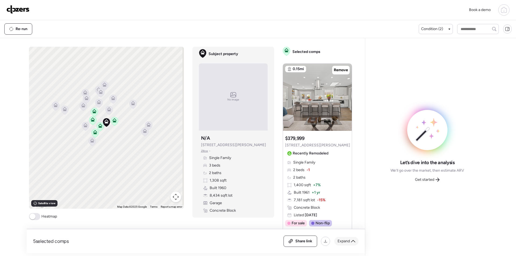
click at [344, 243] on span "Expand" at bounding box center [344, 241] width 12 height 5
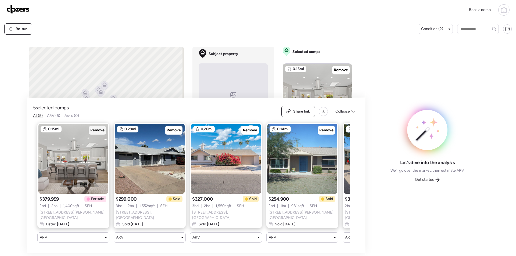
click at [99, 129] on span "Remove" at bounding box center [97, 130] width 14 height 5
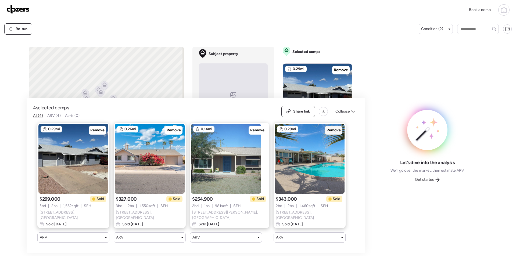
click at [326, 130] on span "Remove" at bounding box center [333, 130] width 14 height 5
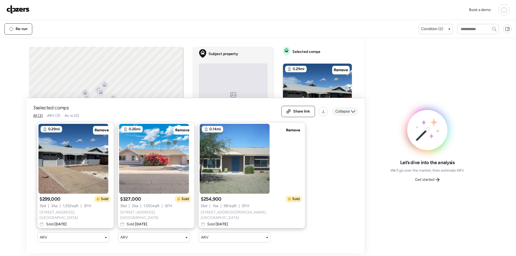
click at [349, 114] on span "Collapse" at bounding box center [342, 111] width 15 height 5
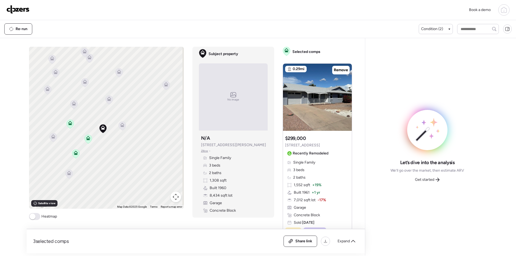
click at [121, 124] on icon at bounding box center [122, 124] width 4 height 2
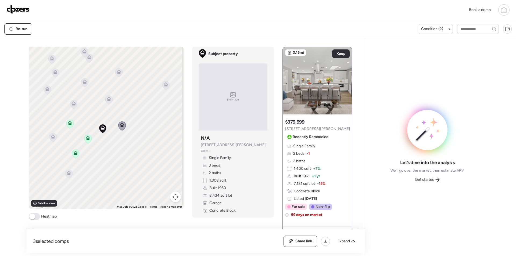
click at [110, 98] on div "To activate drag with keyboard, press Alt + Enter. Once in keyboard drag state,…" at bounding box center [106, 128] width 155 height 162
click at [110, 99] on icon at bounding box center [109, 101] width 8 height 9
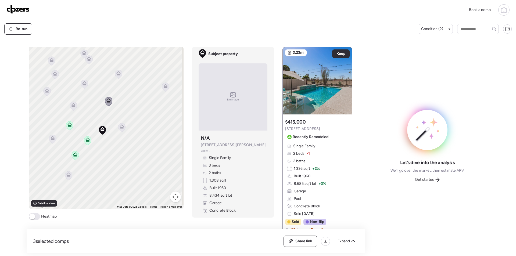
click at [115, 76] on icon at bounding box center [118, 74] width 7 height 9
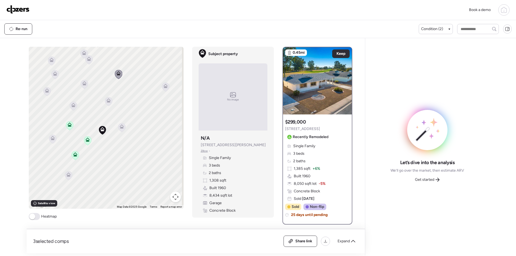
click at [83, 82] on icon at bounding box center [84, 83] width 4 height 4
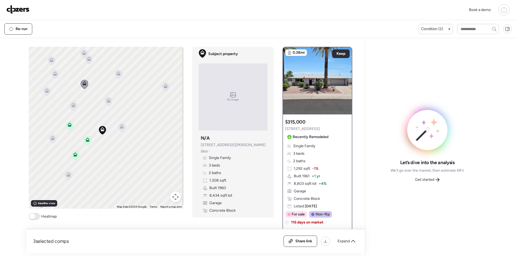
click at [117, 75] on icon at bounding box center [118, 75] width 3 height 2
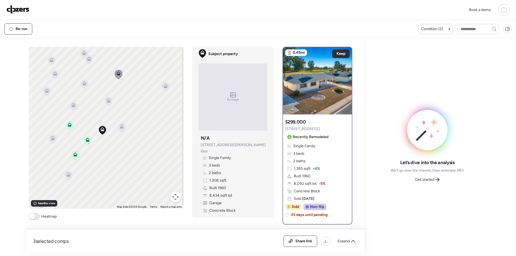
click at [89, 62] on icon at bounding box center [88, 59] width 7 height 9
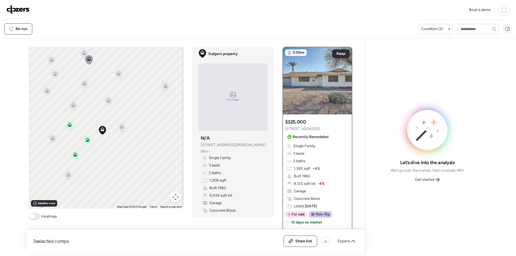
click at [118, 73] on icon at bounding box center [118, 72] width 4 height 2
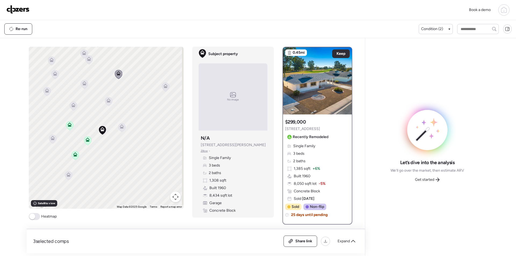
click at [117, 88] on div "To activate drag with keyboard, press Alt + Enter. Once in keyboard drag state,…" at bounding box center [106, 128] width 155 height 162
click at [344, 238] on div "Expand" at bounding box center [346, 241] width 24 height 9
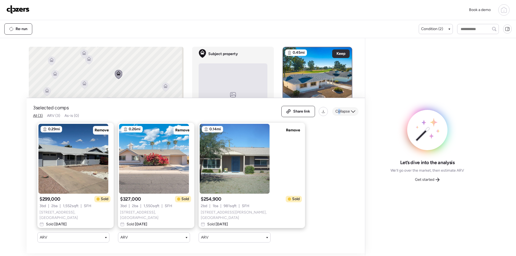
click at [339, 110] on span "Collapse" at bounding box center [342, 111] width 15 height 5
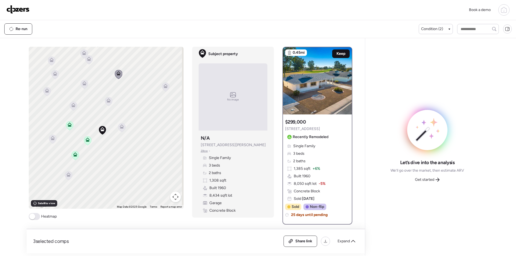
click at [339, 52] on span "Keep" at bounding box center [340, 53] width 9 height 5
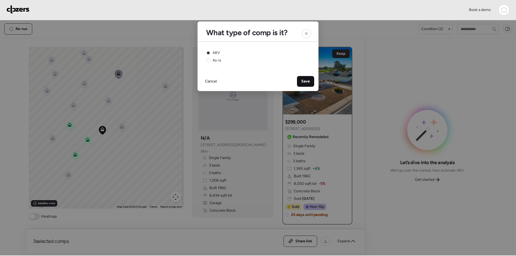
click at [309, 79] on span "Save" at bounding box center [305, 81] width 9 height 5
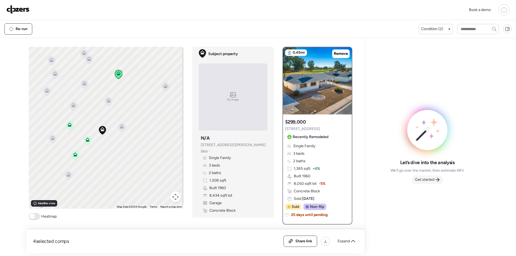
click at [421, 180] on span "Get started" at bounding box center [424, 179] width 19 height 5
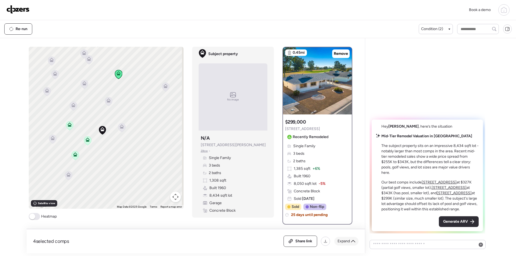
click at [351, 241] on icon at bounding box center [353, 241] width 4 height 4
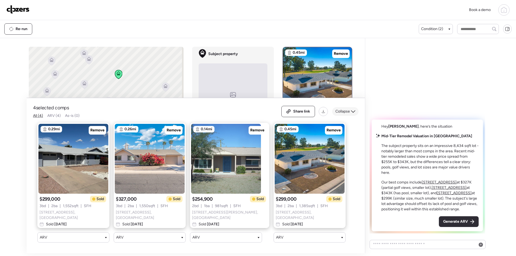
click at [349, 111] on span "Collapse" at bounding box center [342, 111] width 15 height 5
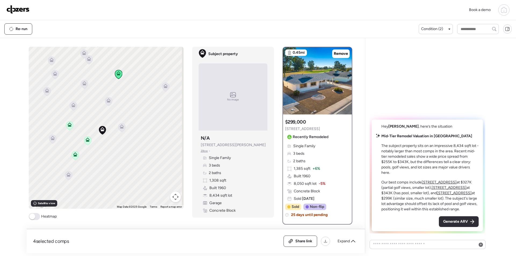
click at [462, 220] on span "Generate ARV" at bounding box center [455, 221] width 25 height 5
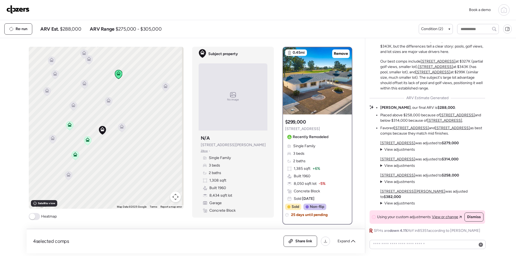
click at [71, 28] on span "$288,000" at bounding box center [70, 29] width 21 height 6
copy span "288,000"
click at [308, 240] on span "Share link" at bounding box center [303, 241] width 17 height 5
click at [23, 11] on img at bounding box center [17, 9] width 23 height 9
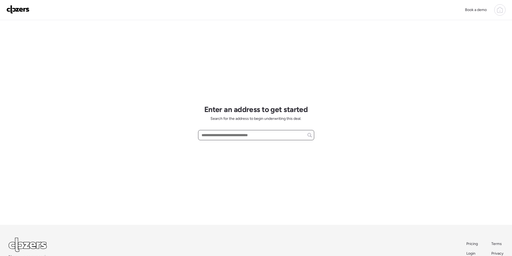
click at [239, 137] on input "text" at bounding box center [255, 135] width 111 height 8
paste input "**********"
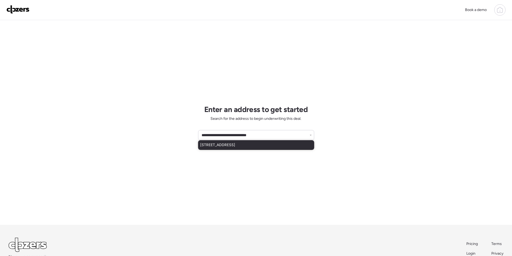
click at [233, 145] on span "[STREET_ADDRESS]" at bounding box center [217, 144] width 35 height 5
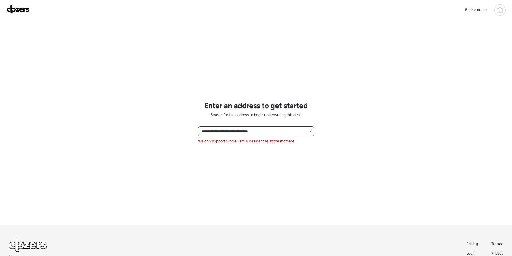
click at [214, 135] on input "**********" at bounding box center [255, 132] width 111 height 8
paste input "**"
click at [221, 143] on span "[STREET_ADDRESS][PERSON_NAME]" at bounding box center [232, 141] width 65 height 5
type input "**********"
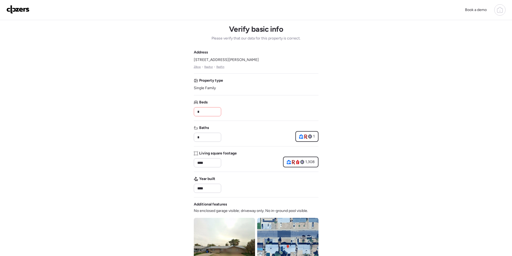
click at [203, 119] on div "Address [STREET_ADDRESS][PERSON_NAME] • Realtor • Redfin Property type Single F…" at bounding box center [256, 193] width 125 height 287
click at [203, 113] on input "*" at bounding box center [207, 112] width 23 height 8
type input "*"
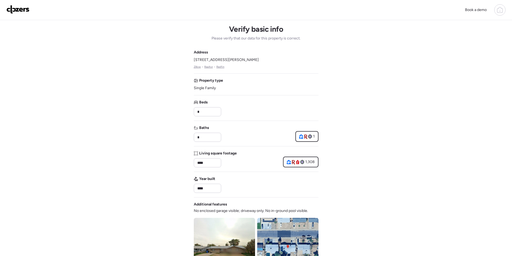
click at [246, 122] on div "Address [STREET_ADDRESS][PERSON_NAME] • Realtor • Redfin Property type Single F…" at bounding box center [256, 193] width 125 height 287
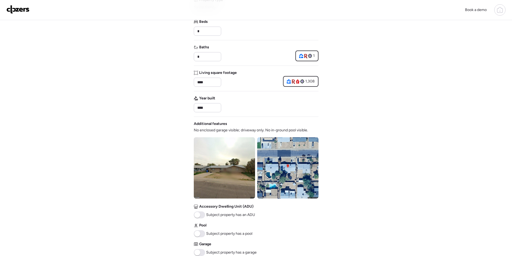
scroll to position [107, 0]
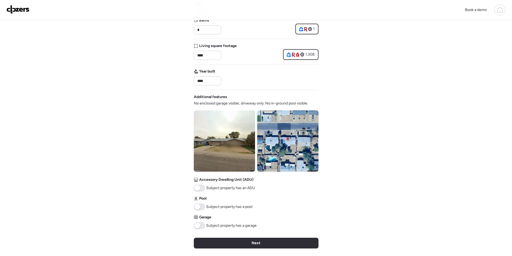
click at [289, 137] on img at bounding box center [287, 140] width 61 height 61
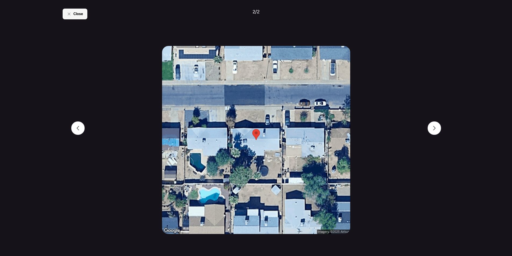
click at [77, 18] on div "Close" at bounding box center [75, 14] width 25 height 11
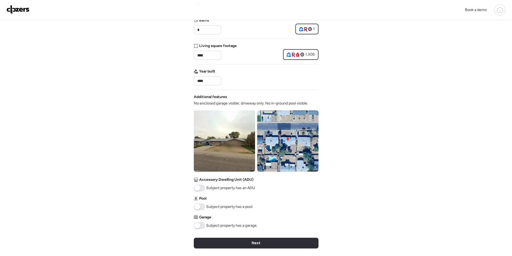
click at [239, 244] on div "Next" at bounding box center [256, 243] width 125 height 11
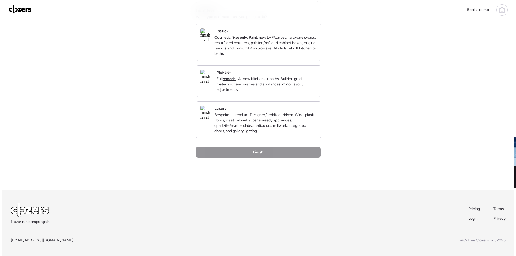
scroll to position [0, 0]
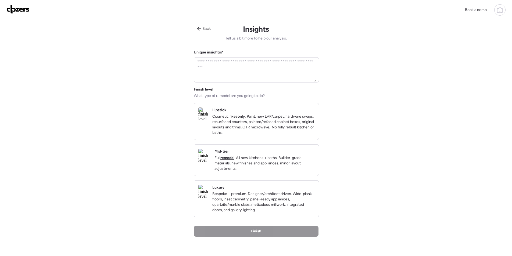
click at [282, 168] on p "Full remodel . All new kitchens + baths. Builder-grade materials, new finishes …" at bounding box center [264, 163] width 100 height 16
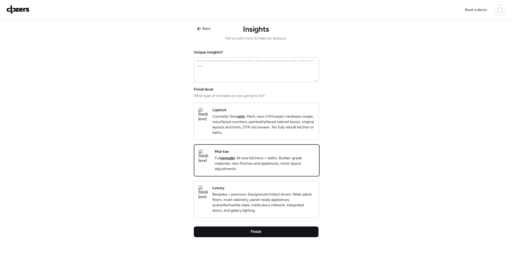
click at [266, 237] on div "Finish" at bounding box center [256, 232] width 125 height 11
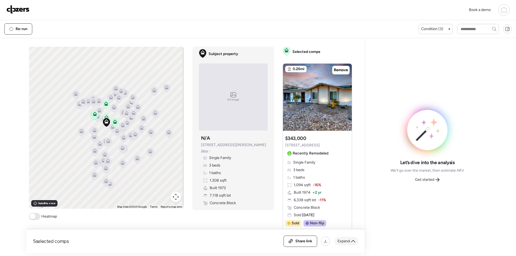
drag, startPoint x: 350, startPoint y: 241, endPoint x: 353, endPoint y: 242, distance: 2.8
click at [352, 243] on div "Expand" at bounding box center [346, 241] width 24 height 9
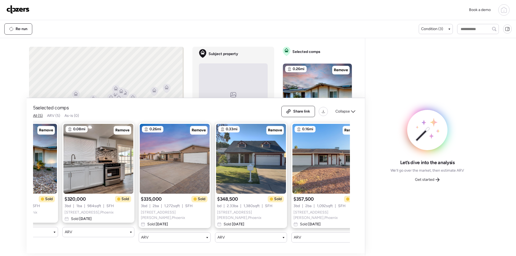
scroll to position [0, 69]
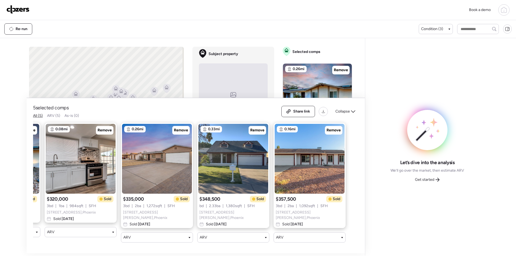
click at [346, 110] on div "Collapse" at bounding box center [345, 111] width 26 height 9
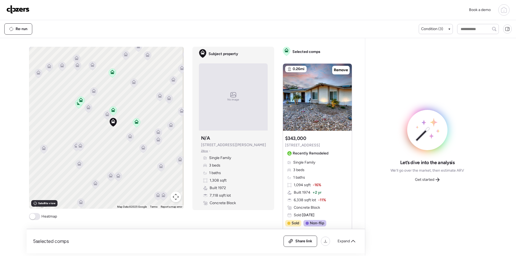
click at [105, 113] on icon at bounding box center [107, 114] width 4 height 4
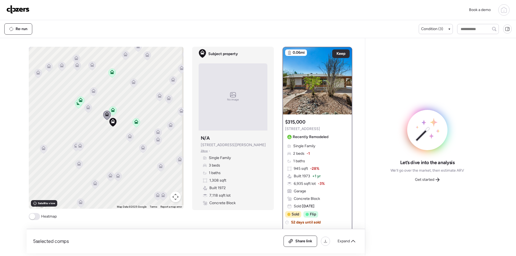
click at [87, 108] on icon at bounding box center [87, 108] width 3 height 2
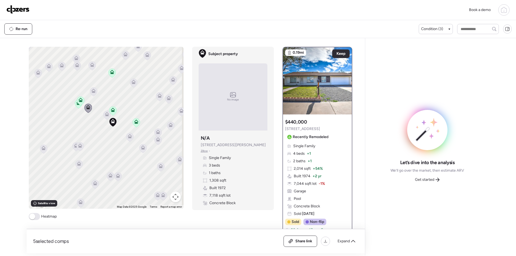
click at [91, 94] on icon at bounding box center [93, 91] width 7 height 9
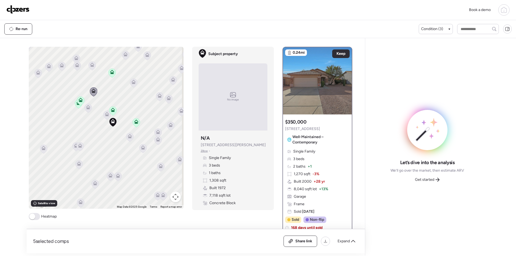
click at [126, 130] on div "To activate drag with keyboard, press Alt + Enter. Once in keyboard drag state,…" at bounding box center [106, 128] width 155 height 162
click at [128, 134] on icon at bounding box center [130, 136] width 4 height 4
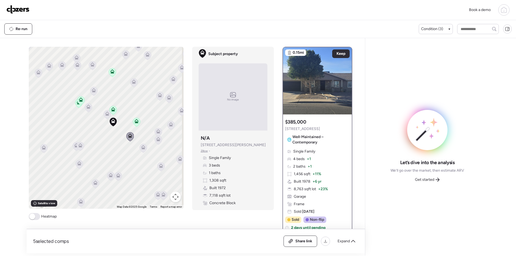
click at [81, 147] on icon at bounding box center [80, 146] width 7 height 9
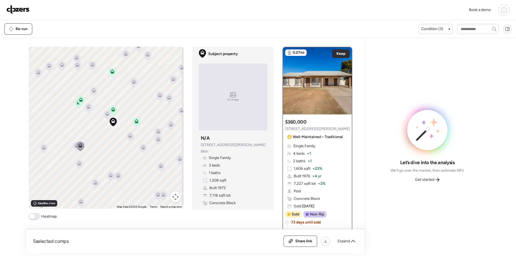
click at [74, 150] on icon at bounding box center [76, 146] width 7 height 9
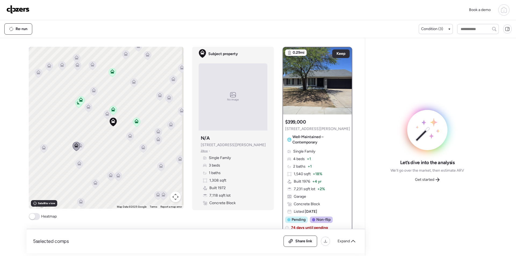
click at [77, 146] on icon at bounding box center [76, 146] width 7 height 9
click at [80, 146] on icon at bounding box center [79, 147] width 3 height 2
click at [77, 168] on icon at bounding box center [79, 164] width 7 height 9
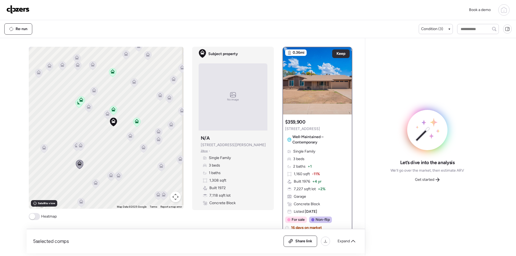
click at [142, 153] on div at bounding box center [144, 149] width 8 height 10
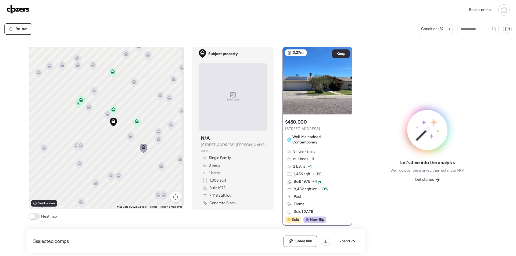
click at [159, 167] on icon at bounding box center [160, 167] width 3 height 2
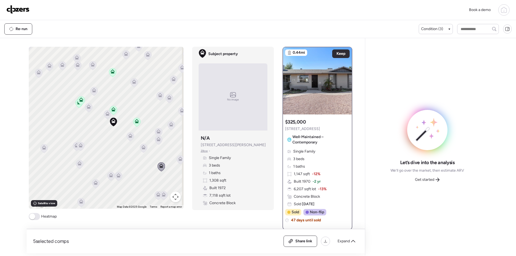
click at [157, 139] on icon at bounding box center [158, 139] width 4 height 4
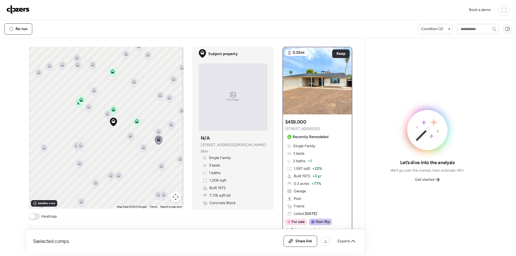
click at [158, 170] on icon at bounding box center [161, 166] width 8 height 9
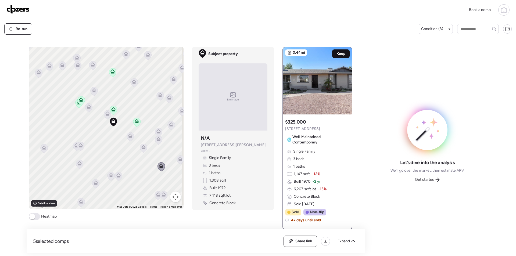
click at [340, 56] on span "Keep" at bounding box center [340, 53] width 9 height 5
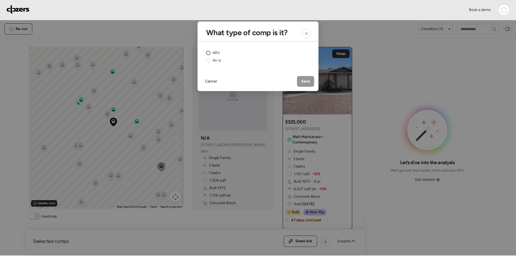
click at [217, 55] on span "ARV" at bounding box center [217, 52] width 8 height 5
drag, startPoint x: 310, startPoint y: 81, endPoint x: 312, endPoint y: 83, distance: 3.2
click at [310, 81] on span "Save" at bounding box center [305, 81] width 9 height 5
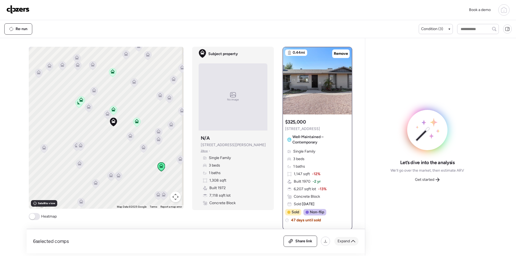
click at [343, 244] on div "Expand" at bounding box center [346, 241] width 24 height 9
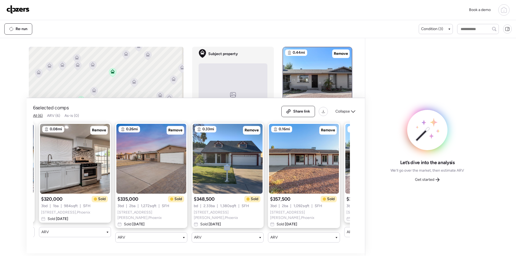
scroll to position [0, 75]
drag, startPoint x: 251, startPoint y: 132, endPoint x: 254, endPoint y: 134, distance: 3.0
click at [252, 132] on span "Remove" at bounding box center [251, 130] width 14 height 5
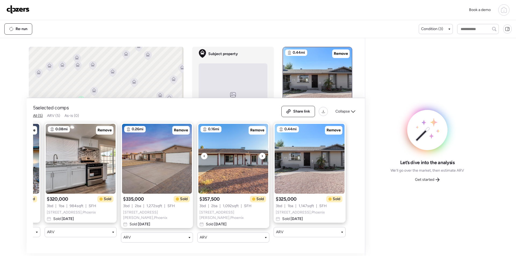
scroll to position [0, 69]
click at [341, 114] on span "Collapse" at bounding box center [342, 111] width 15 height 5
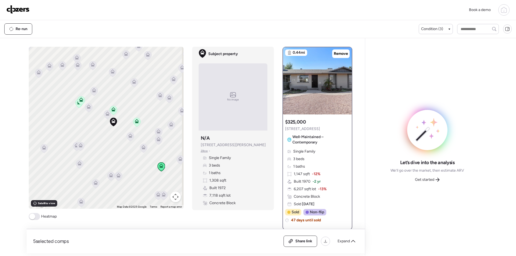
click at [427, 179] on span "Get started" at bounding box center [424, 179] width 19 height 5
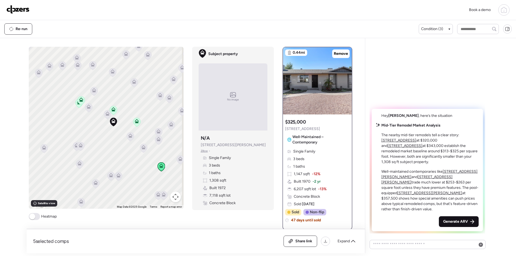
click at [449, 221] on span "Generate ARV" at bounding box center [455, 221] width 25 height 5
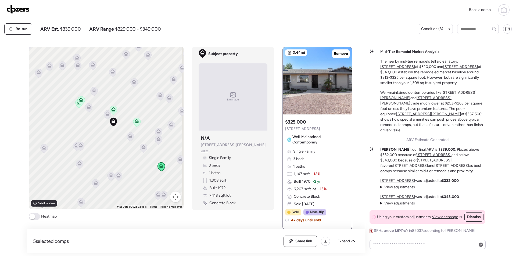
click at [72, 31] on span "$339,000" at bounding box center [70, 29] width 21 height 6
copy span "339,000"
click at [310, 244] on div "Share link" at bounding box center [300, 241] width 33 height 11
